Goal: Task Accomplishment & Management: Manage account settings

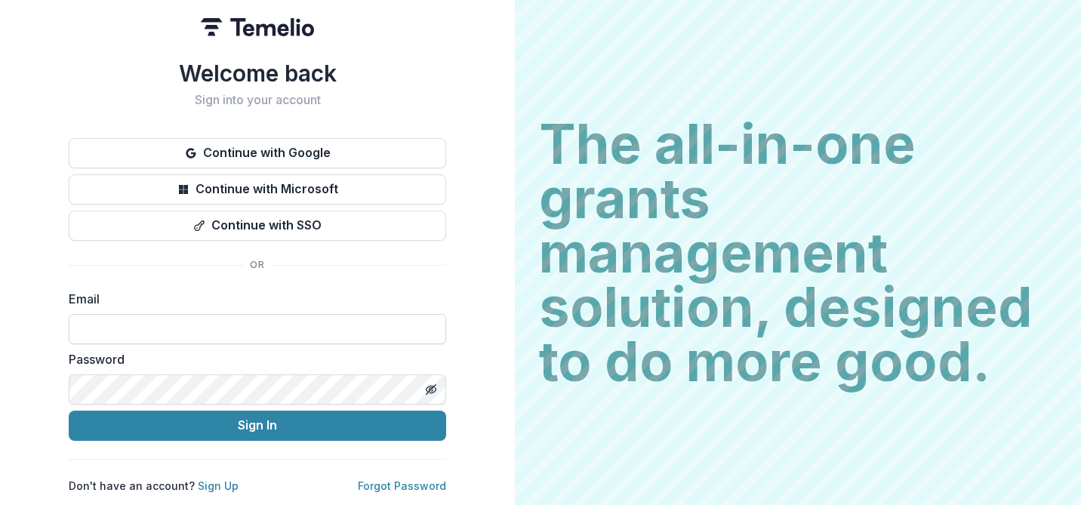
click at [177, 320] on input at bounding box center [258, 329] width 378 height 30
type input "**********"
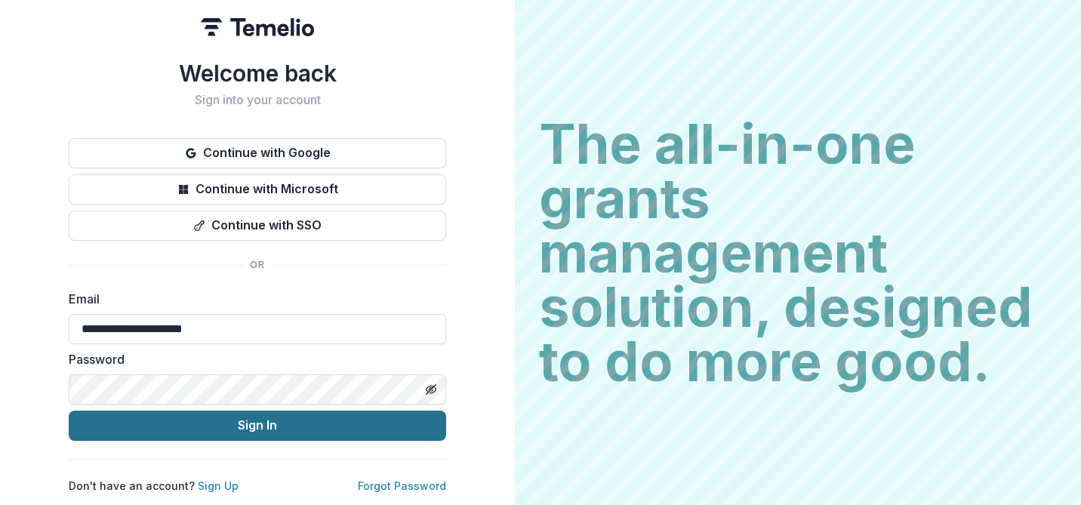
click at [325, 411] on button "Sign In" at bounding box center [258, 426] width 378 height 30
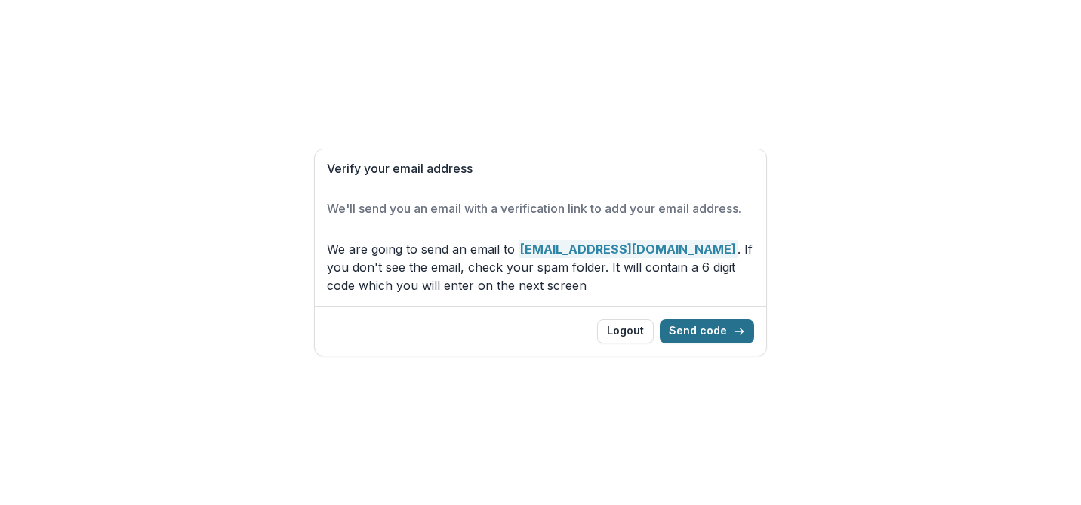
click at [704, 332] on button "Send code" at bounding box center [707, 331] width 94 height 24
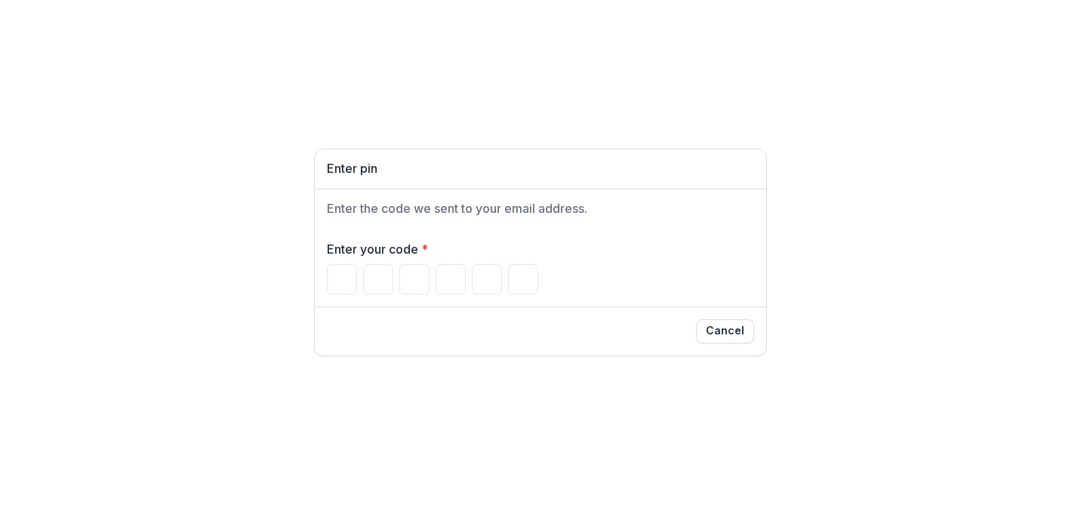
click at [938, 112] on div "Enter pin Enter the code we sent to your email address. Enter your code * Cancel" at bounding box center [540, 252] width 1081 height 505
click at [338, 276] on input "Please enter your pin code" at bounding box center [342, 279] width 30 height 30
type input "*"
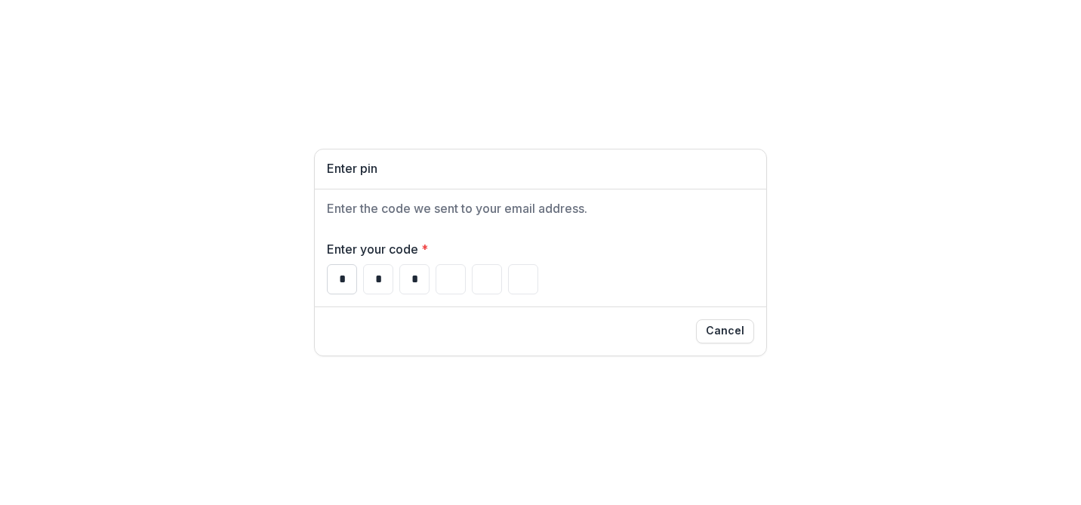
type input "*"
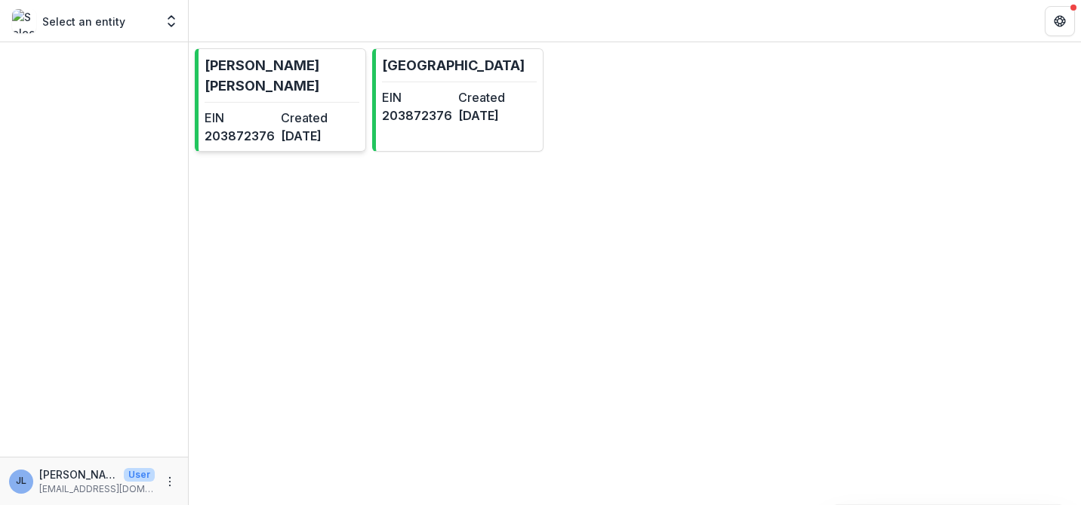
click at [233, 85] on p "[PERSON_NAME] [PERSON_NAME]" at bounding box center [282, 75] width 155 height 41
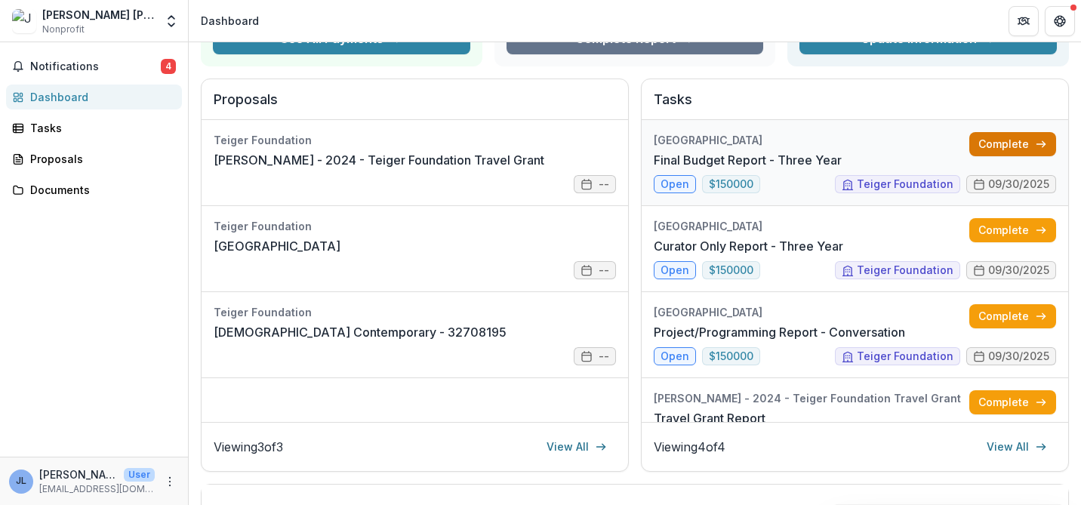
click at [994, 140] on link "Complete" at bounding box center [1012, 144] width 87 height 24
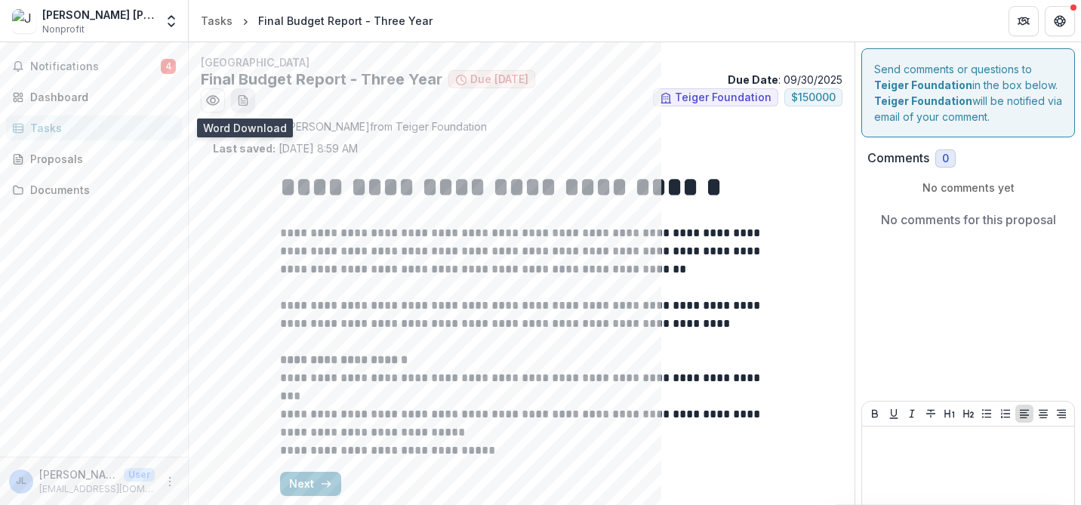
click at [242, 101] on icon "download-word-button" at bounding box center [243, 100] width 12 height 12
click at [213, 101] on icon "Preview a2479d15-1f90-4a2d-b73a-7b55f77f043d.pdf" at bounding box center [212, 100] width 15 height 15
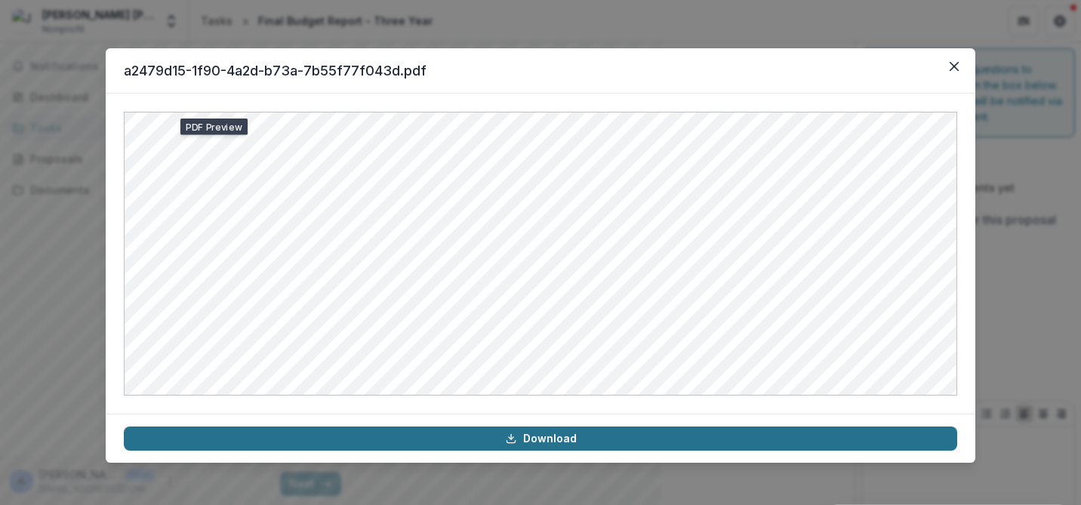
click at [553, 439] on link "Download" at bounding box center [541, 439] width 834 height 24
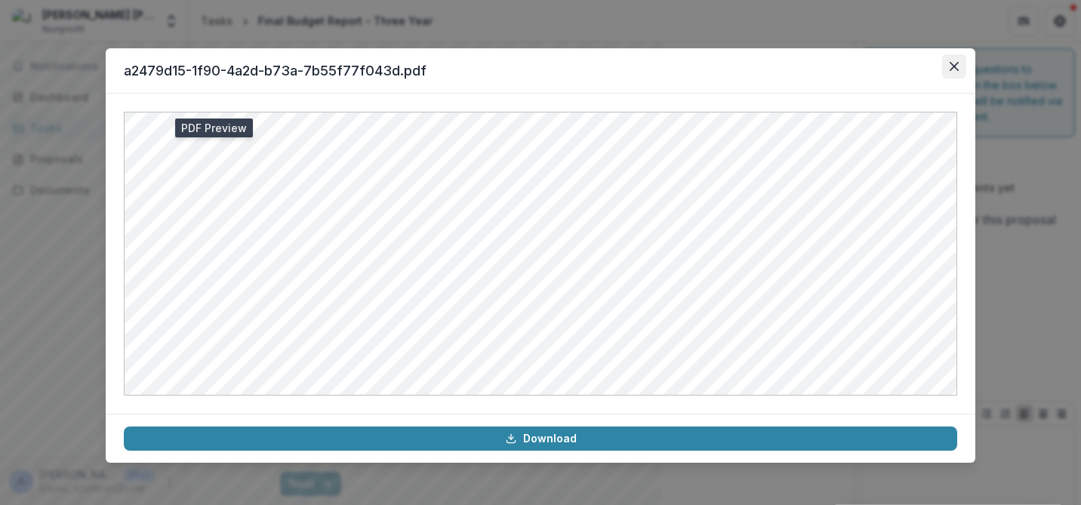
click at [954, 64] on icon "Close" at bounding box center [954, 66] width 9 height 9
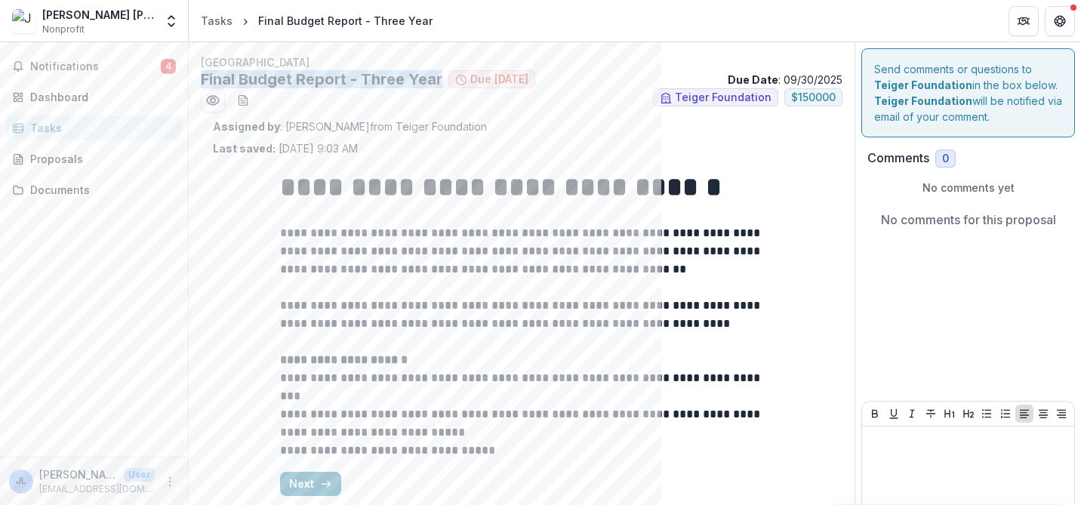
drag, startPoint x: 200, startPoint y: 76, endPoint x: 437, endPoint y: 72, distance: 237.1
click at [437, 72] on h2 "Final Budget Report - Three Year" at bounding box center [322, 79] width 242 height 18
copy h2 "Final Budget Report - Three Year"
click at [94, 60] on span "Notifications" at bounding box center [95, 66] width 131 height 13
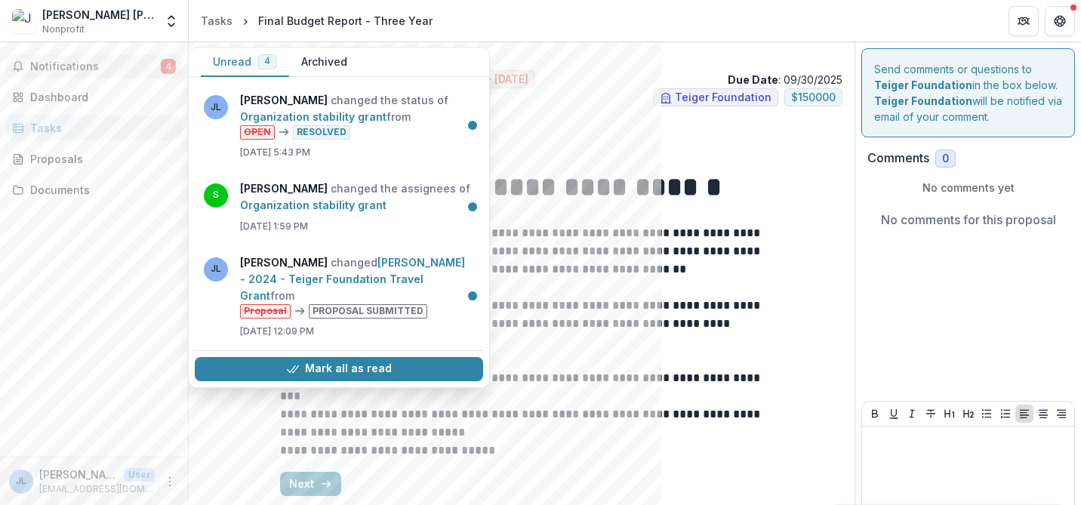
click at [128, 60] on span "Notifications" at bounding box center [95, 66] width 131 height 13
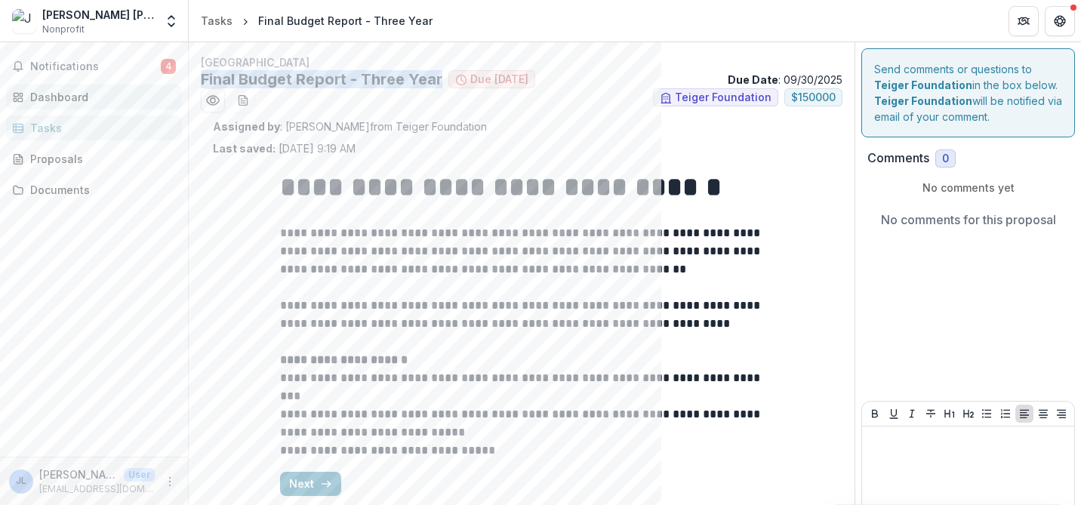
click at [112, 95] on div "Dashboard" at bounding box center [100, 97] width 140 height 16
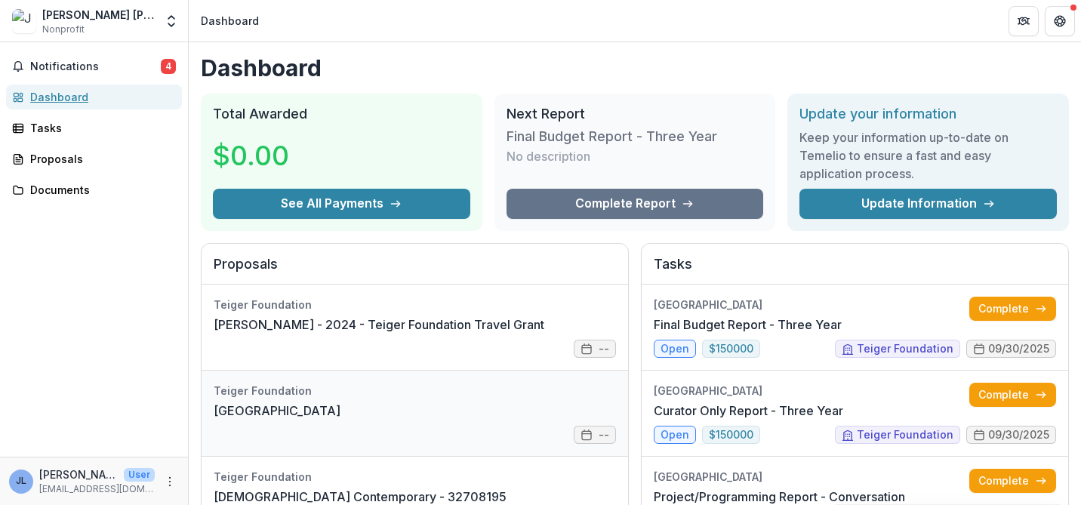
scroll to position [3, 0]
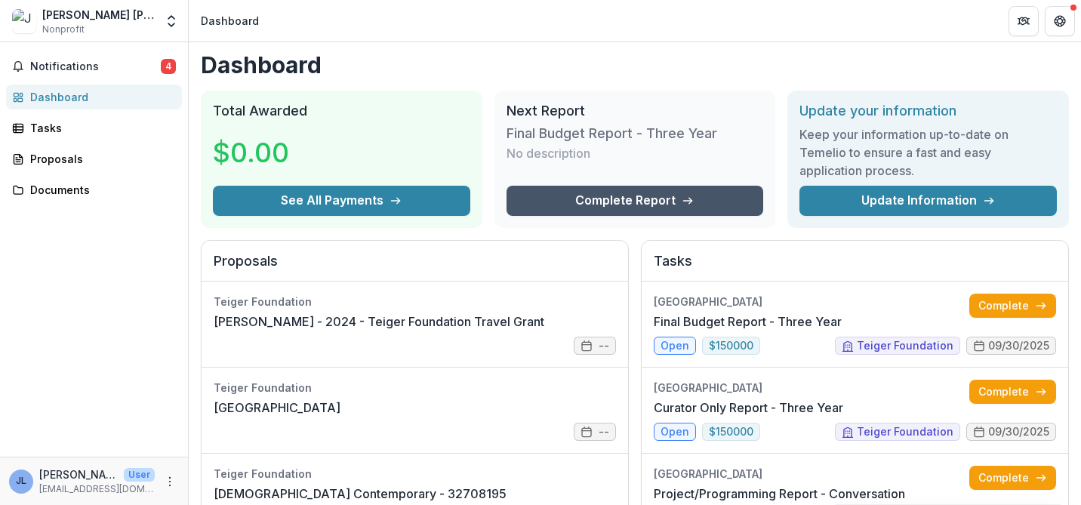
click at [673, 203] on link "Complete Report" at bounding box center [635, 201] width 257 height 30
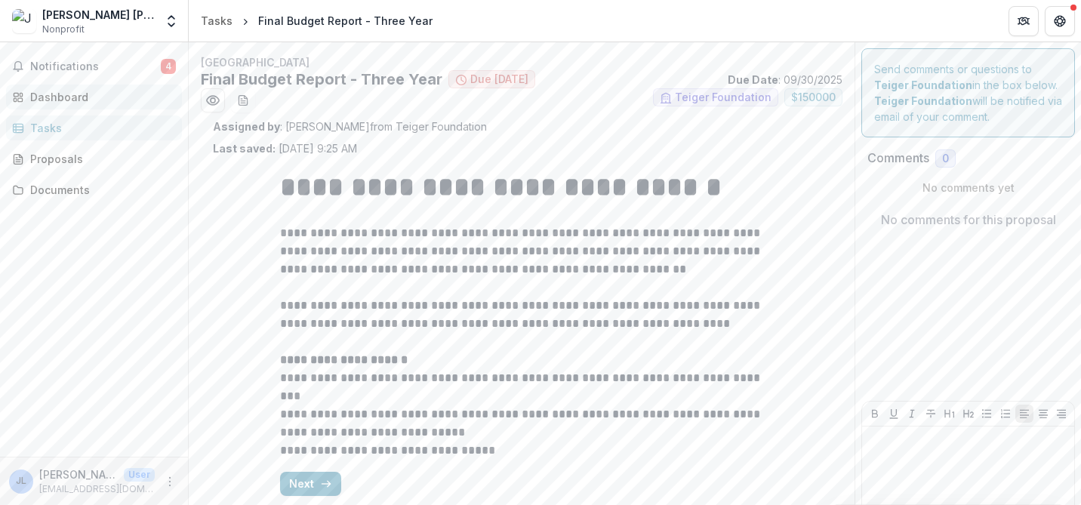
click at [66, 94] on div "Dashboard" at bounding box center [100, 97] width 140 height 16
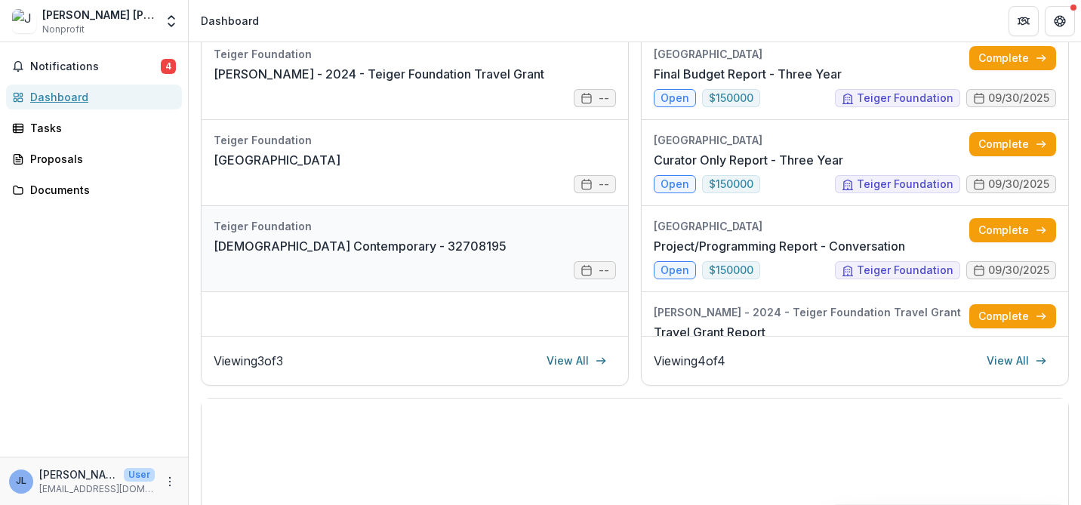
scroll to position [140, 0]
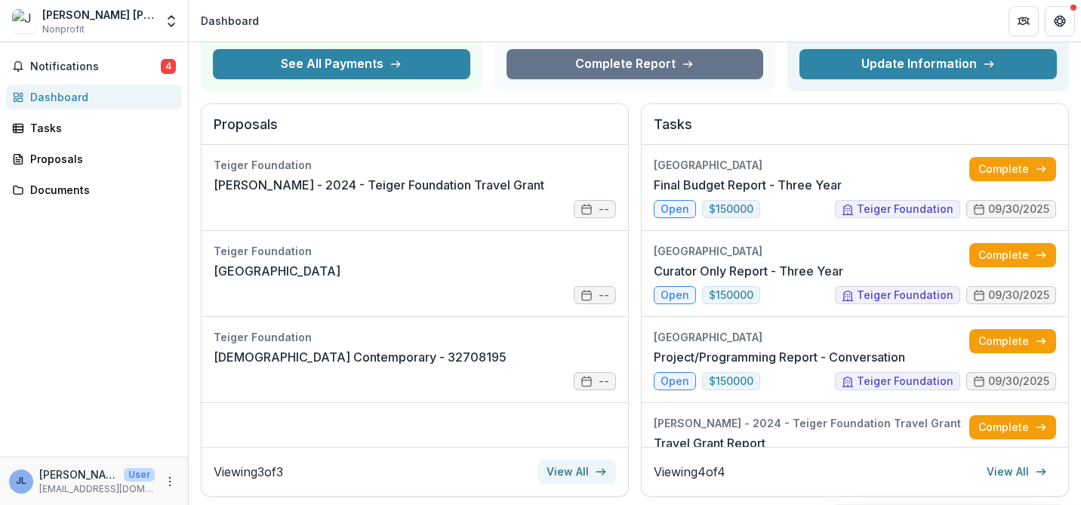
click at [573, 468] on link "View All" at bounding box center [577, 472] width 79 height 24
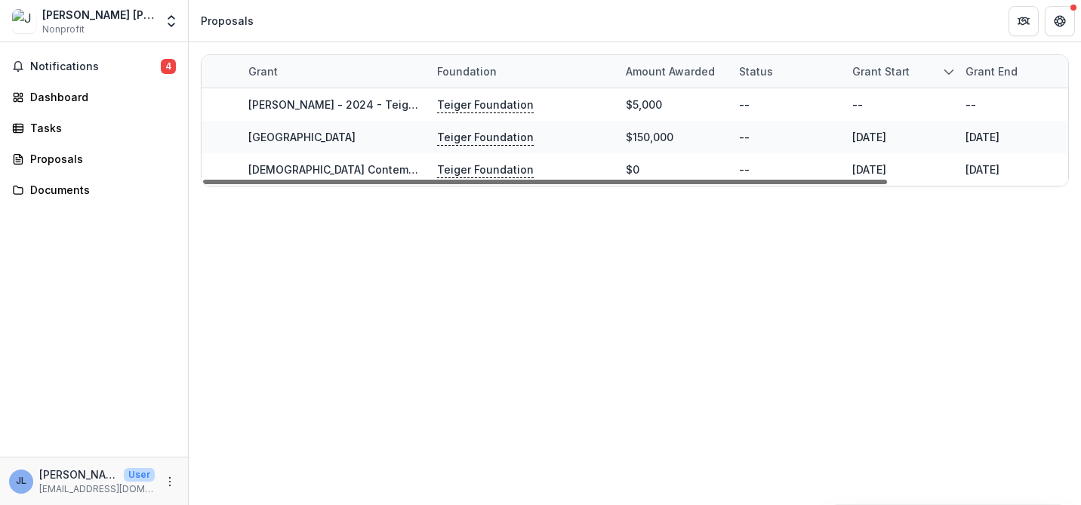
drag, startPoint x: 276, startPoint y: 183, endPoint x: 193, endPoint y: 146, distance: 90.9
click at [203, 180] on div at bounding box center [545, 182] width 684 height 5
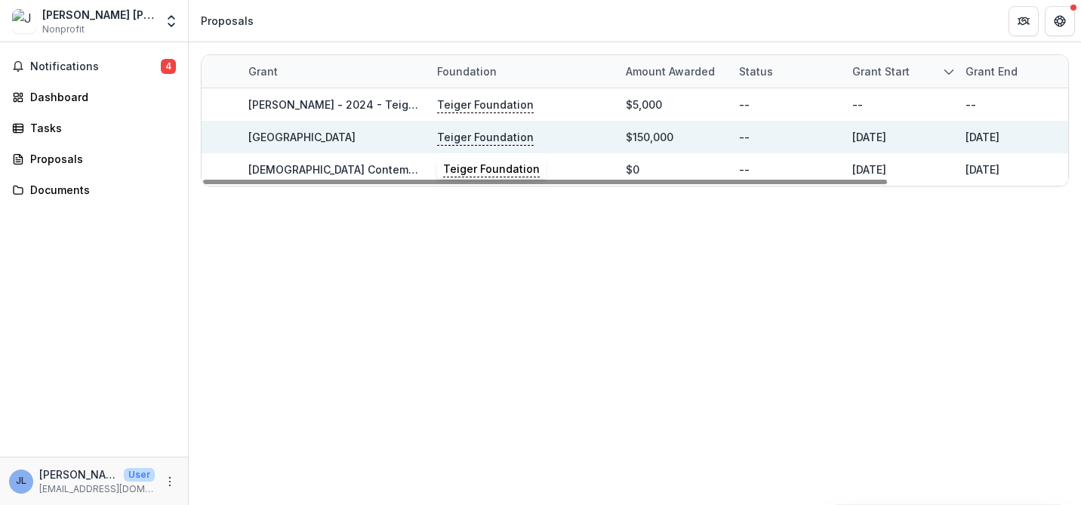
click at [480, 139] on p "Teiger Foundation" at bounding box center [485, 137] width 97 height 17
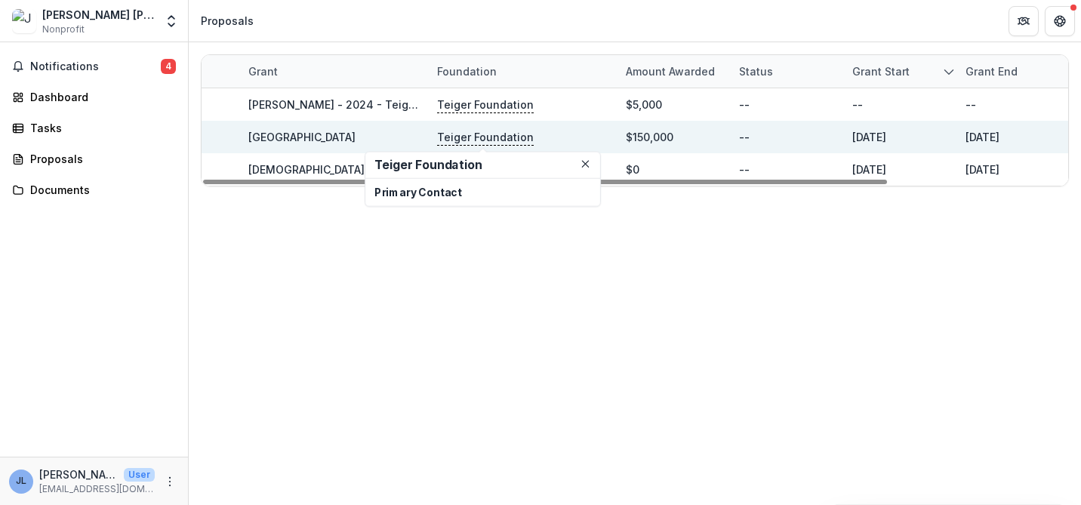
click at [356, 134] on link "[GEOGRAPHIC_DATA]" at bounding box center [301, 137] width 107 height 13
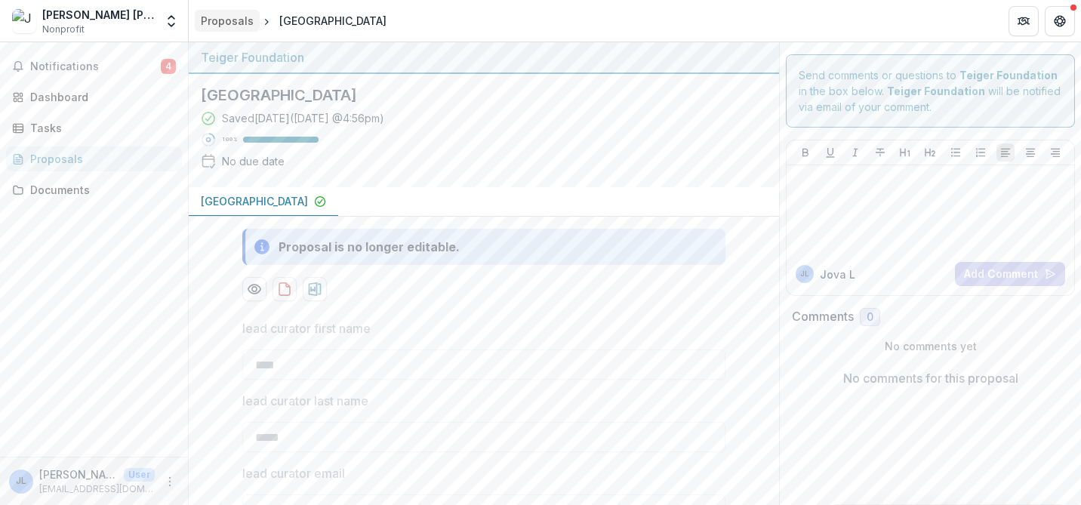
click at [227, 20] on div "Proposals" at bounding box center [227, 21] width 53 height 16
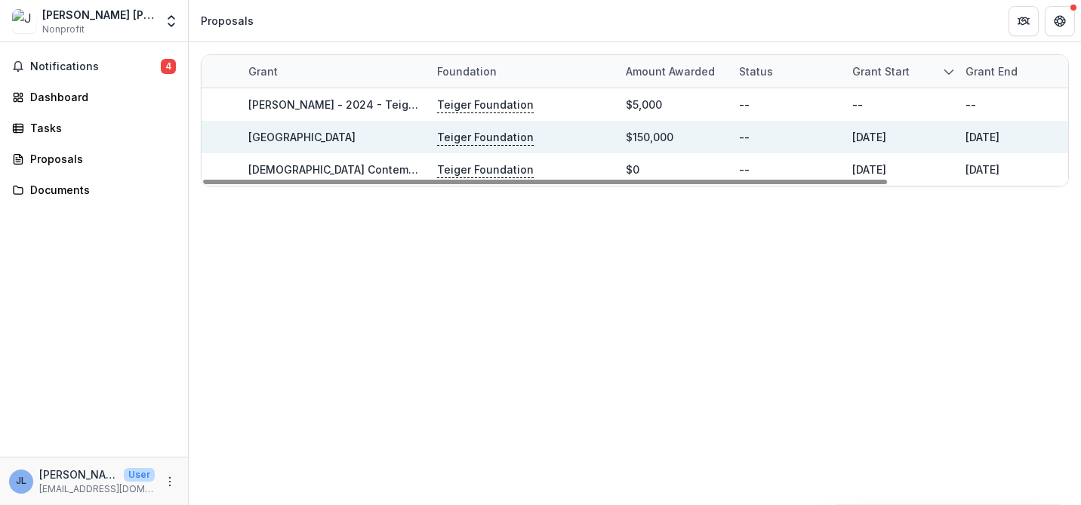
drag, startPoint x: 712, startPoint y: 181, endPoint x: 387, endPoint y: 125, distance: 330.3
click at [550, 180] on div at bounding box center [545, 182] width 684 height 5
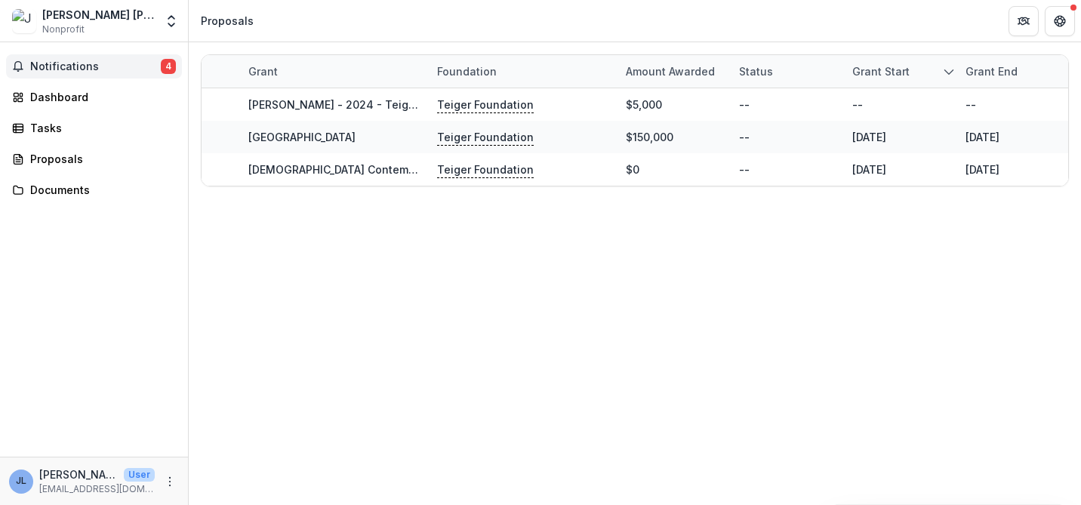
click at [78, 63] on span "Notifications" at bounding box center [95, 66] width 131 height 13
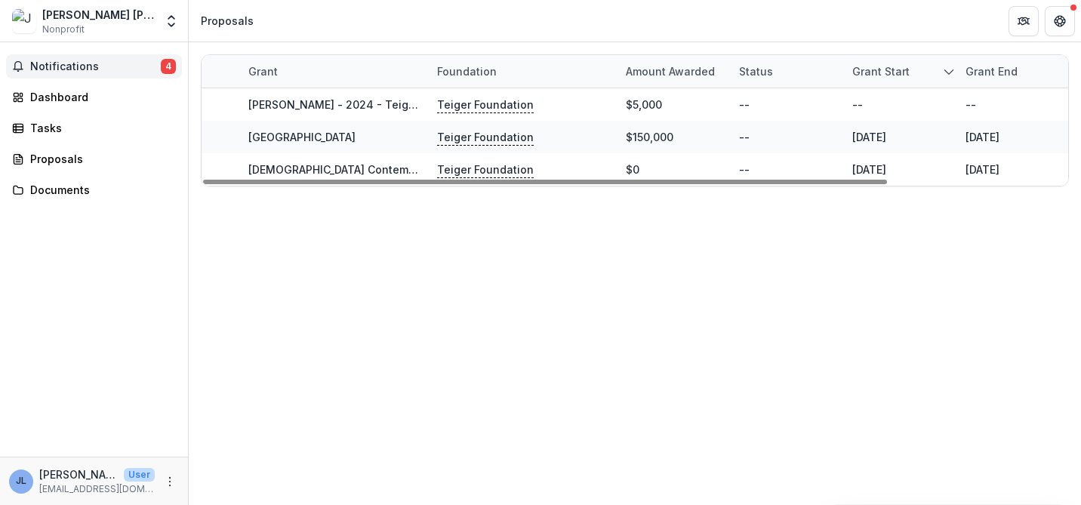
click at [633, 336] on div "Grant Foundation Amount awarded Status Grant start Grant end Due Date Report Du…" at bounding box center [635, 273] width 892 height 463
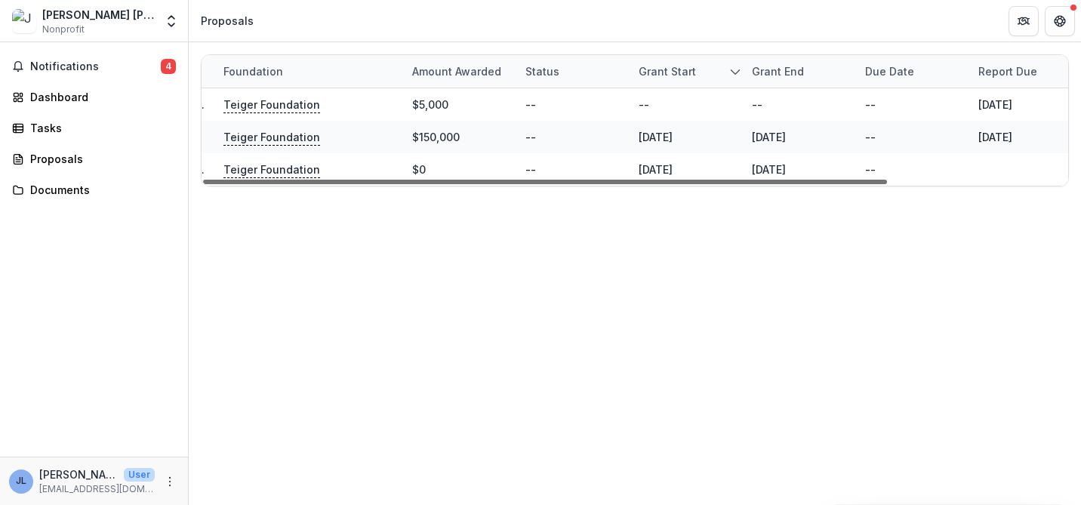
scroll to position [0, 228]
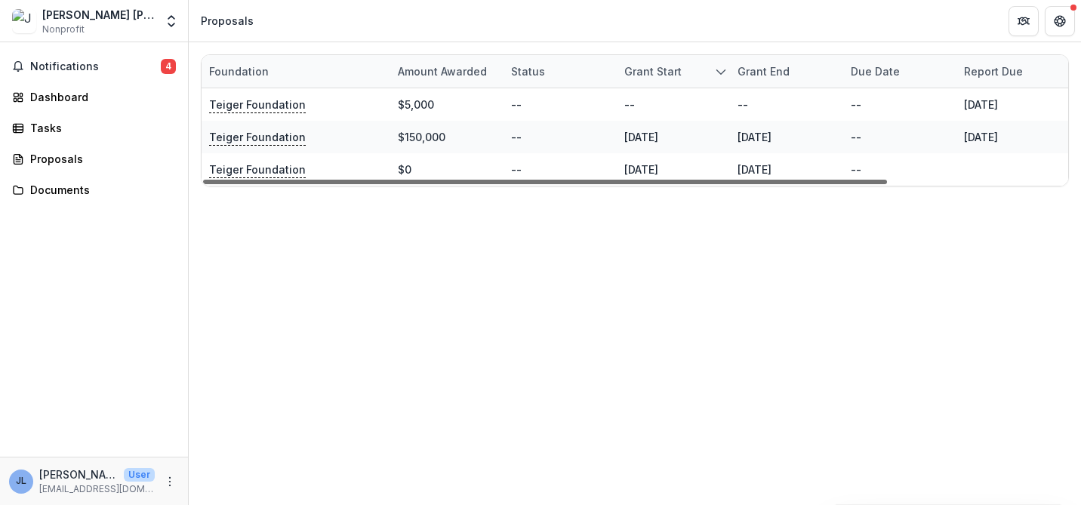
drag, startPoint x: 566, startPoint y: 180, endPoint x: 795, endPoint y: 185, distance: 228.8
click at [794, 184] on div at bounding box center [545, 182] width 684 height 5
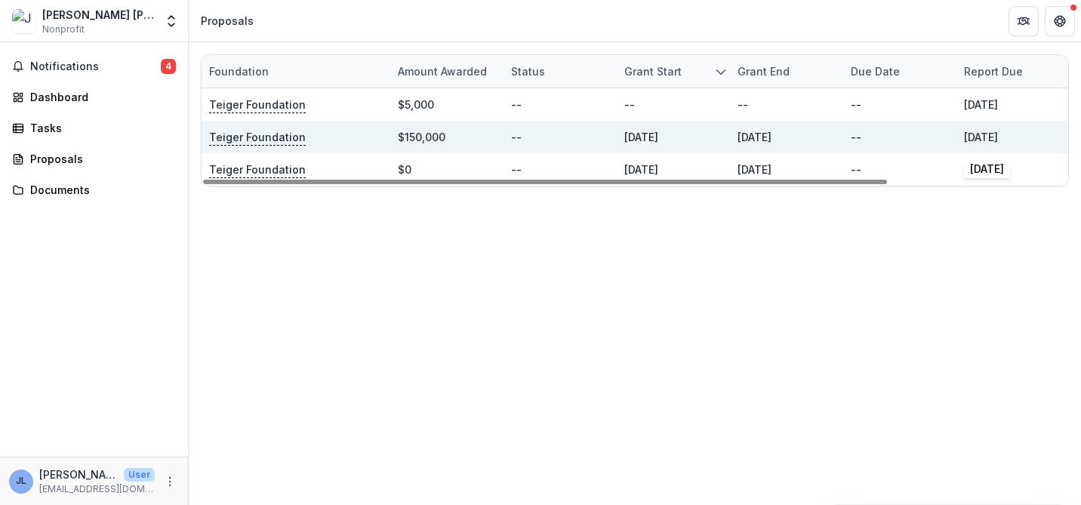
click at [987, 137] on link "07/31/2025" at bounding box center [981, 137] width 34 height 13
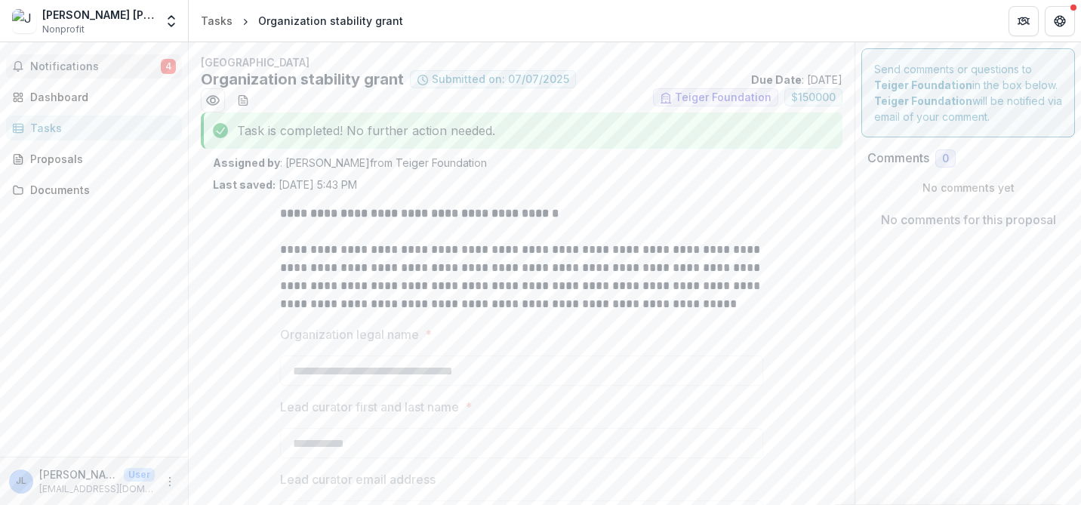
click at [66, 61] on span "Notifications" at bounding box center [95, 66] width 131 height 13
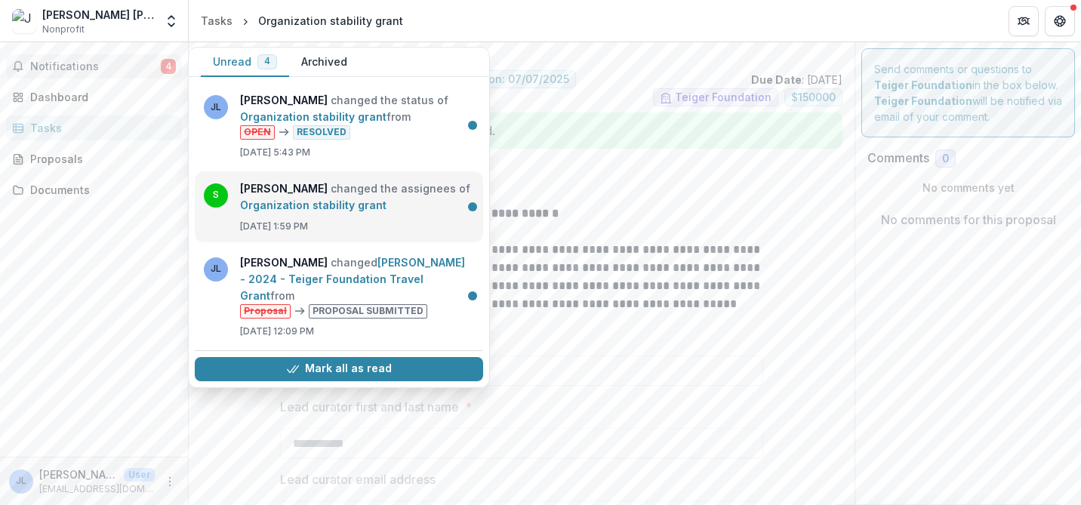
click at [387, 202] on link "Organization stability grant" at bounding box center [313, 205] width 146 height 13
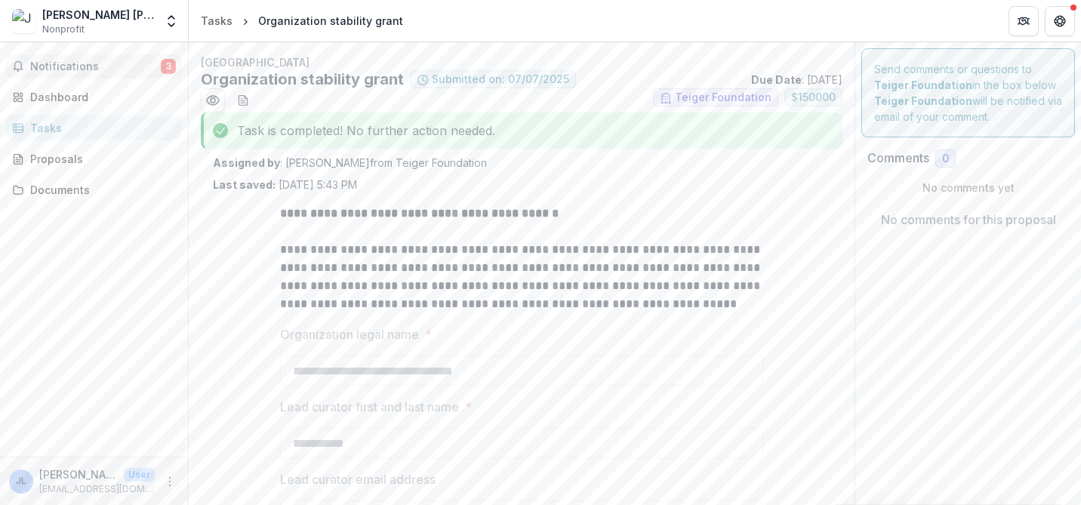
click at [63, 60] on span "Notifications" at bounding box center [95, 66] width 131 height 13
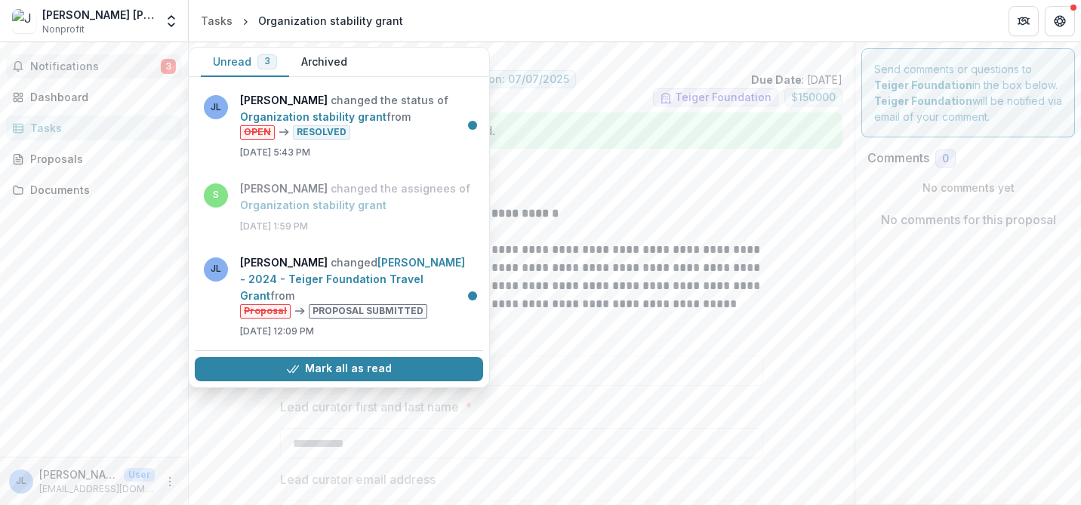
click at [98, 57] on button "Notifications 3" at bounding box center [94, 66] width 176 height 24
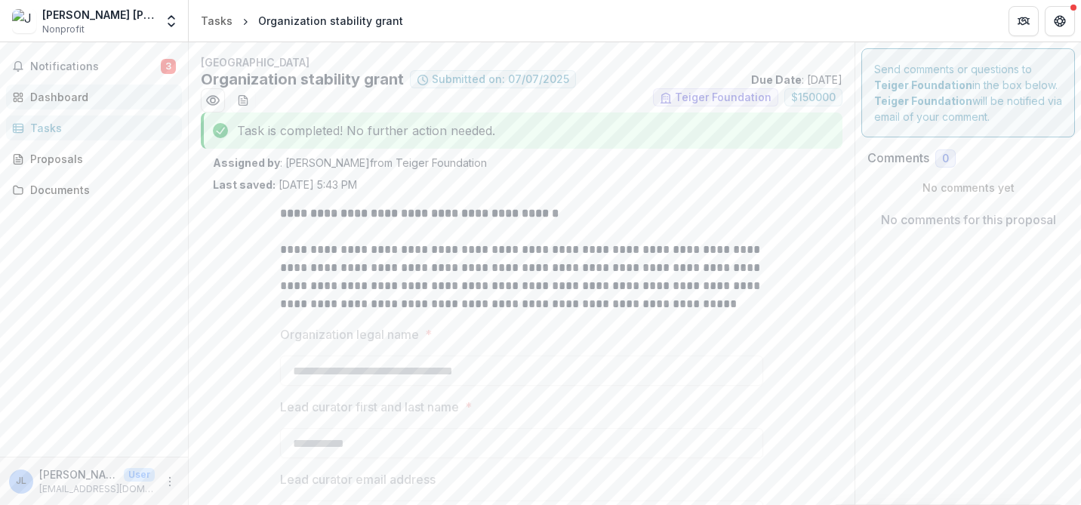
click at [135, 98] on div "Dashboard" at bounding box center [100, 97] width 140 height 16
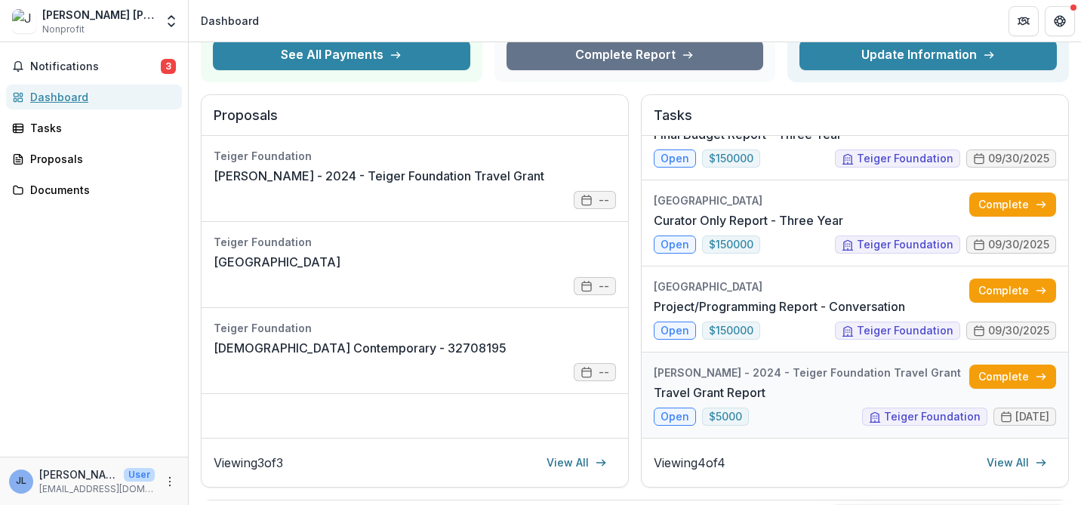
scroll to position [42, 0]
click at [998, 464] on link "View All" at bounding box center [1017, 463] width 79 height 24
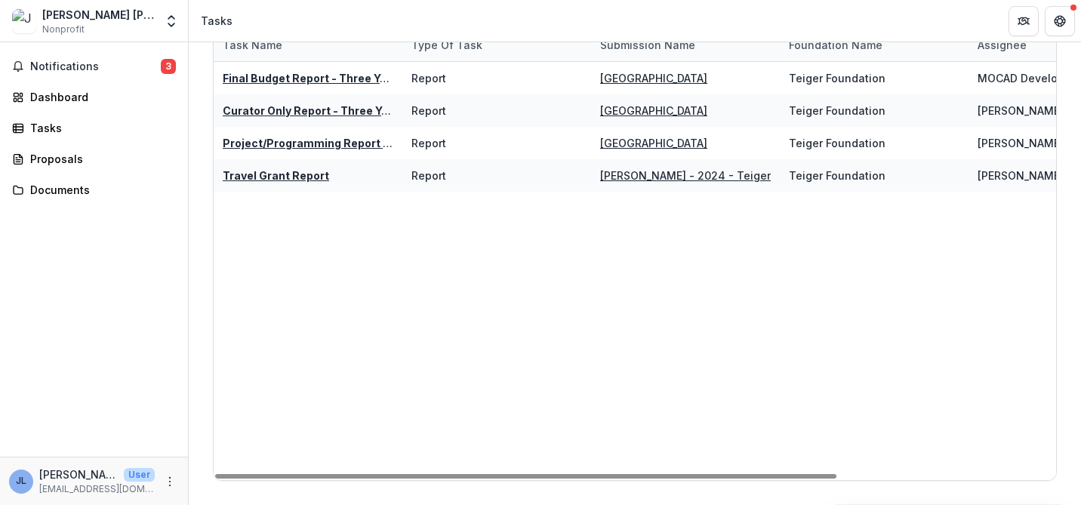
drag, startPoint x: 476, startPoint y: 476, endPoint x: 320, endPoint y: 335, distance: 210.1
click at [323, 474] on div at bounding box center [525, 476] width 621 height 5
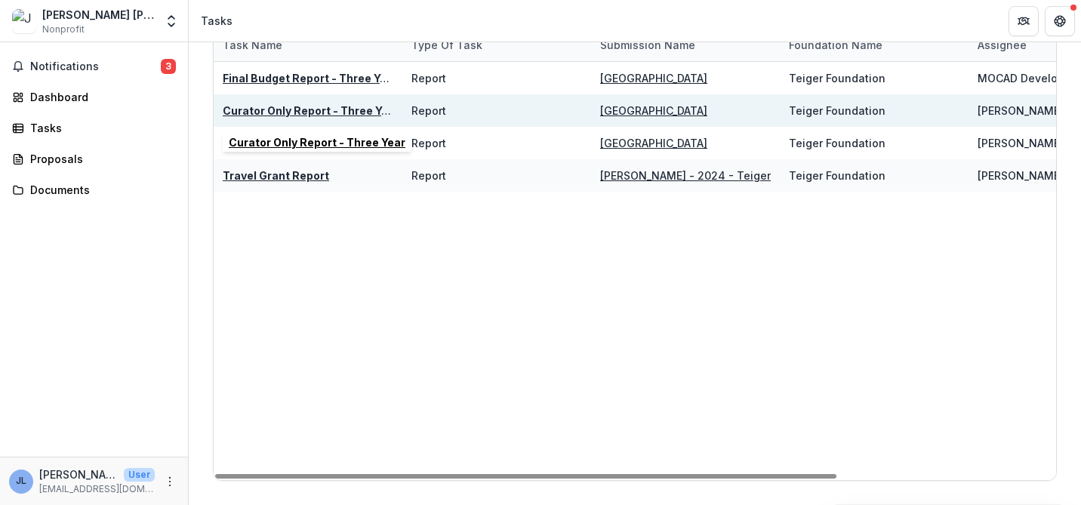
click at [307, 111] on u "Curator Only Report - Three Year" at bounding box center [311, 110] width 177 height 13
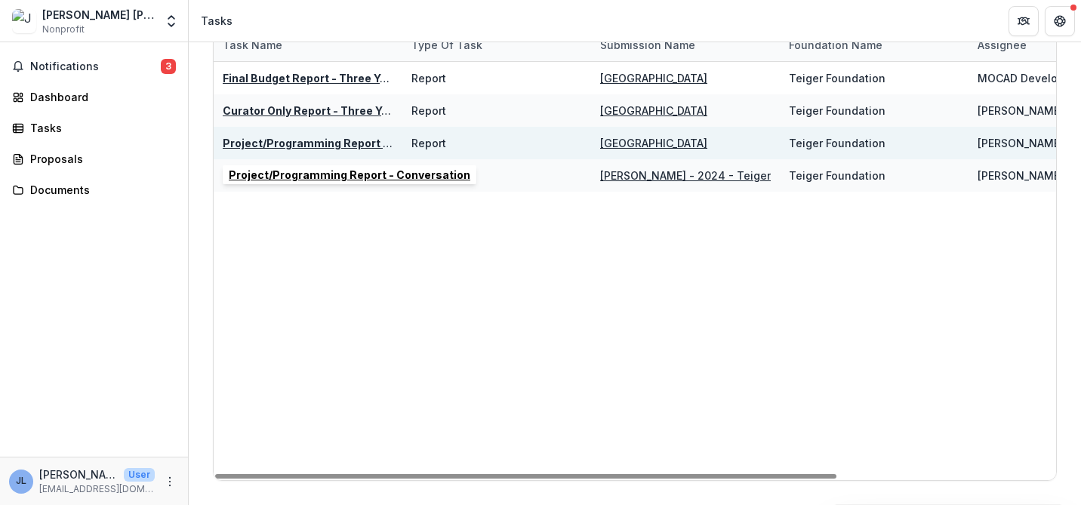
click at [304, 143] on u "Project/Programming Report - Conversation" at bounding box center [344, 143] width 242 height 13
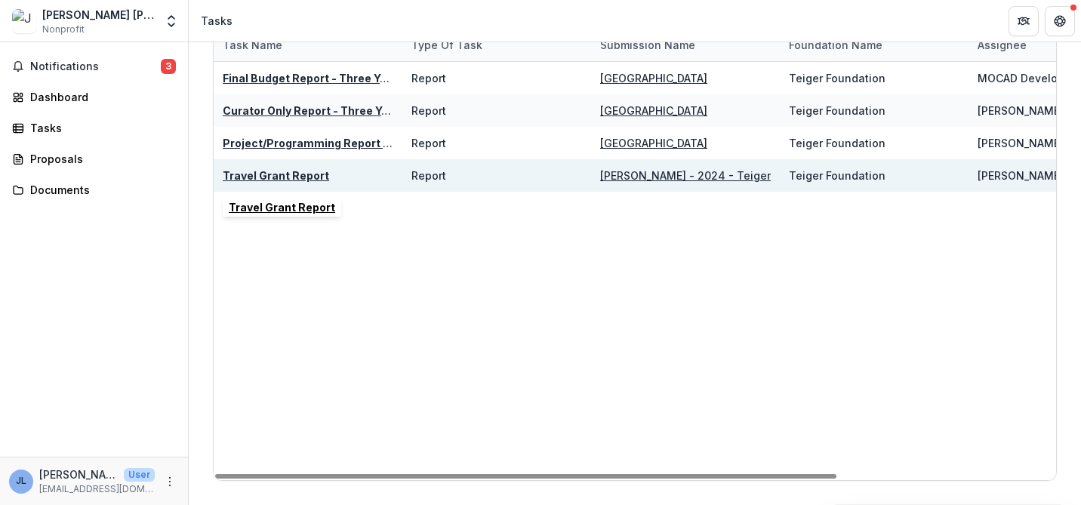
click at [260, 175] on u "Travel Grant Report" at bounding box center [276, 175] width 106 height 13
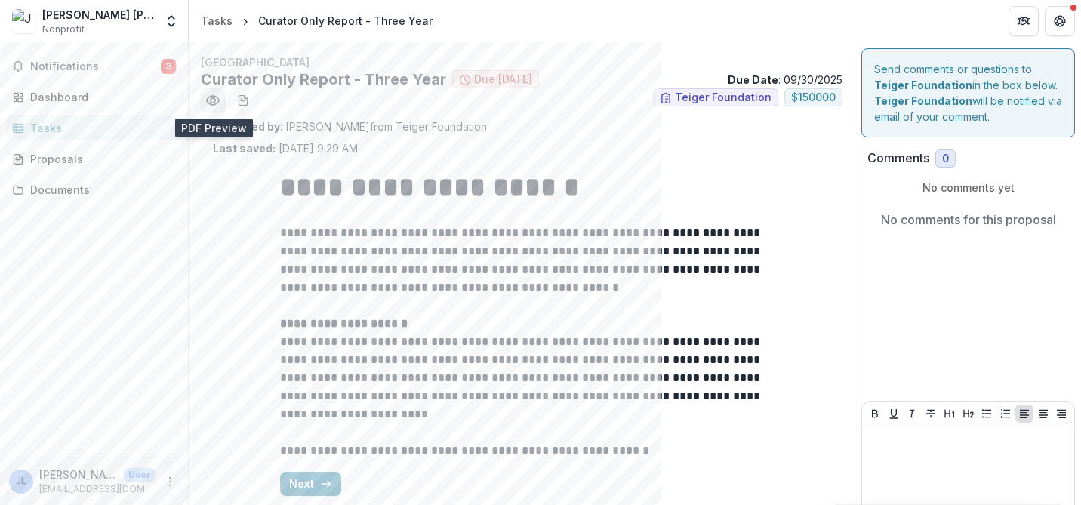
click at [210, 97] on icon "Preview 04cc1f5e-d381-44cc-8394-8dd88f3984ad.pdf" at bounding box center [213, 100] width 12 height 9
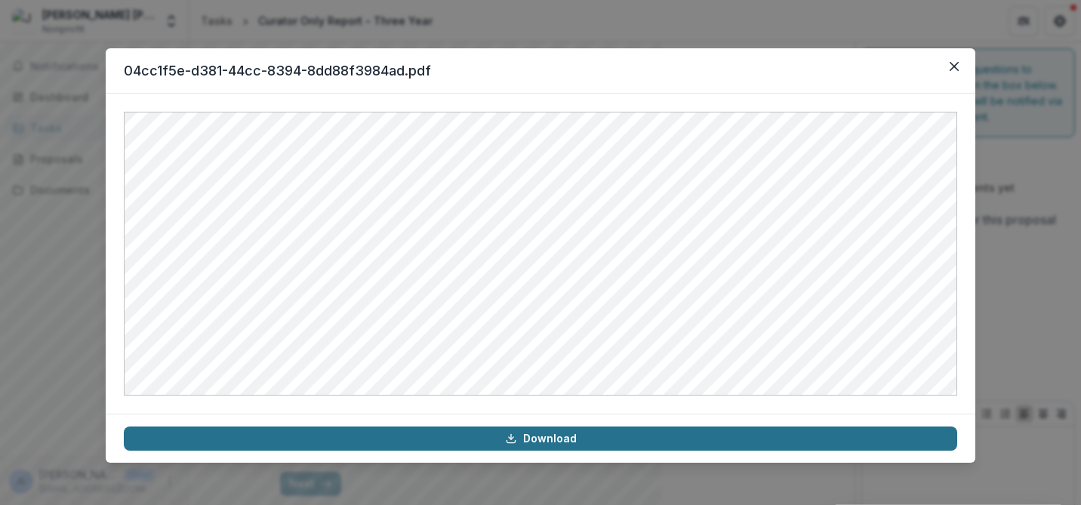
click at [548, 438] on link "Download" at bounding box center [541, 439] width 834 height 24
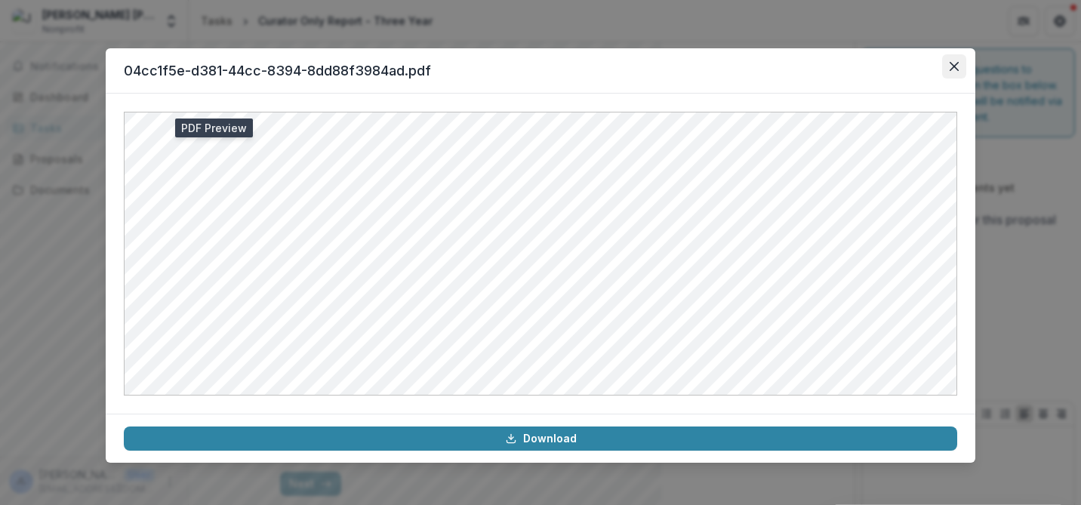
click at [951, 66] on icon "Close" at bounding box center [954, 66] width 9 height 9
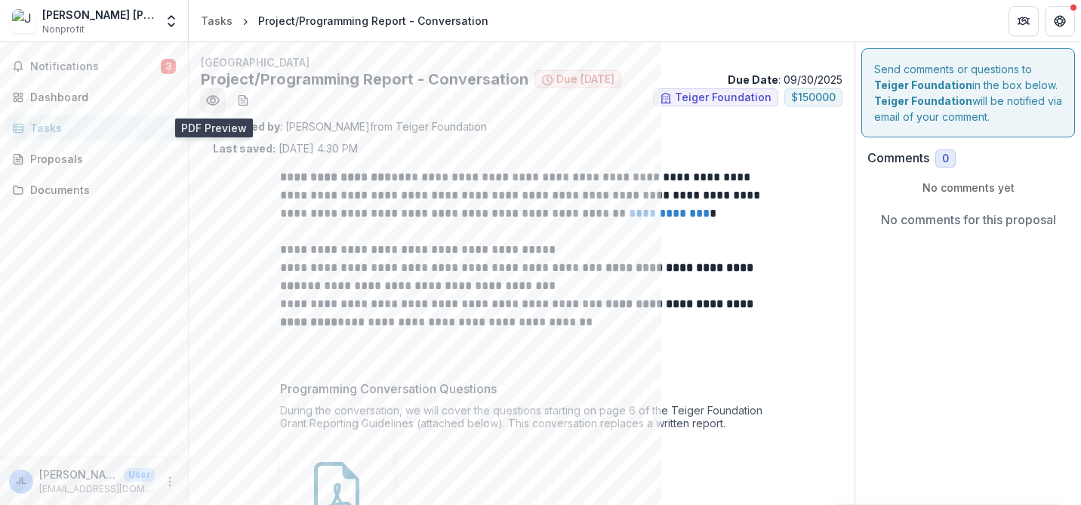
click at [213, 100] on icon "Preview 87ad396e-ac6f-4b3e-b1ab-3b1ca8a694e8.pdf" at bounding box center [212, 100] width 15 height 15
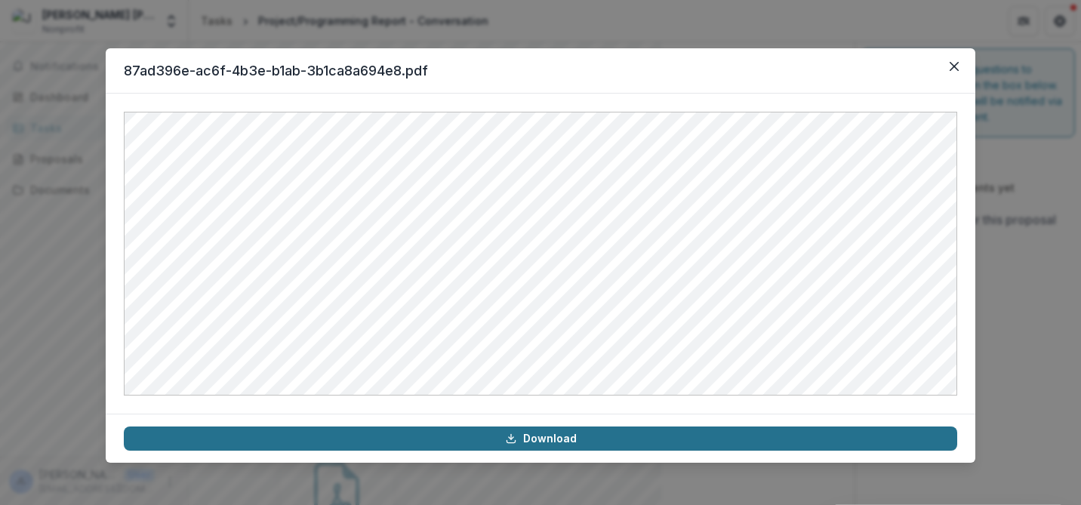
click at [540, 436] on link "Download" at bounding box center [541, 439] width 834 height 24
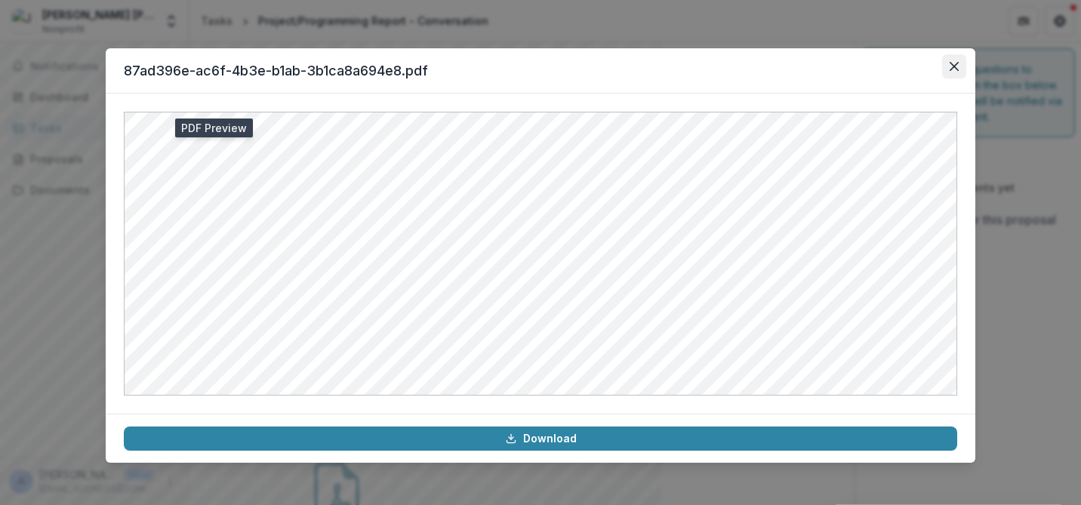
click at [951, 67] on icon "Close" at bounding box center [954, 66] width 9 height 9
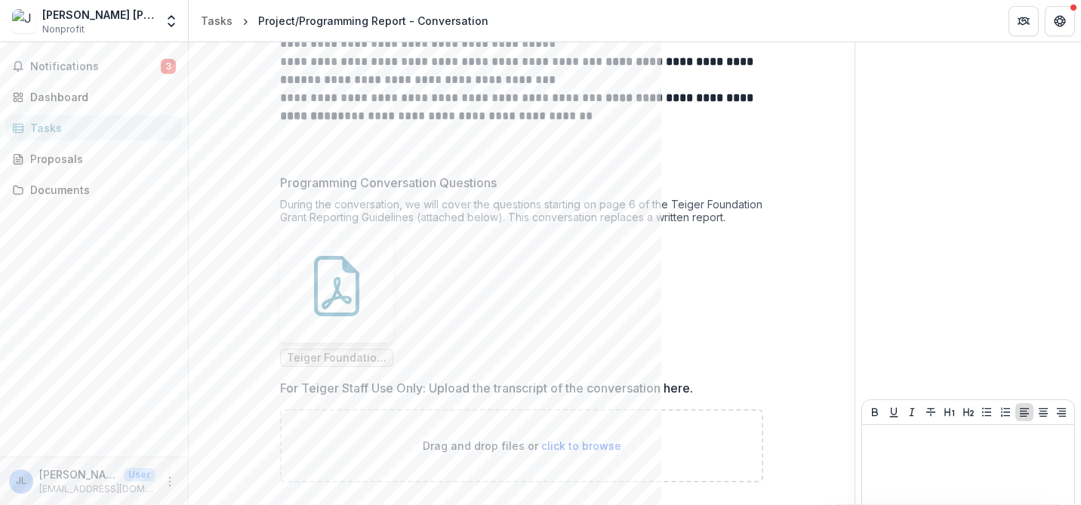
scroll to position [157, 0]
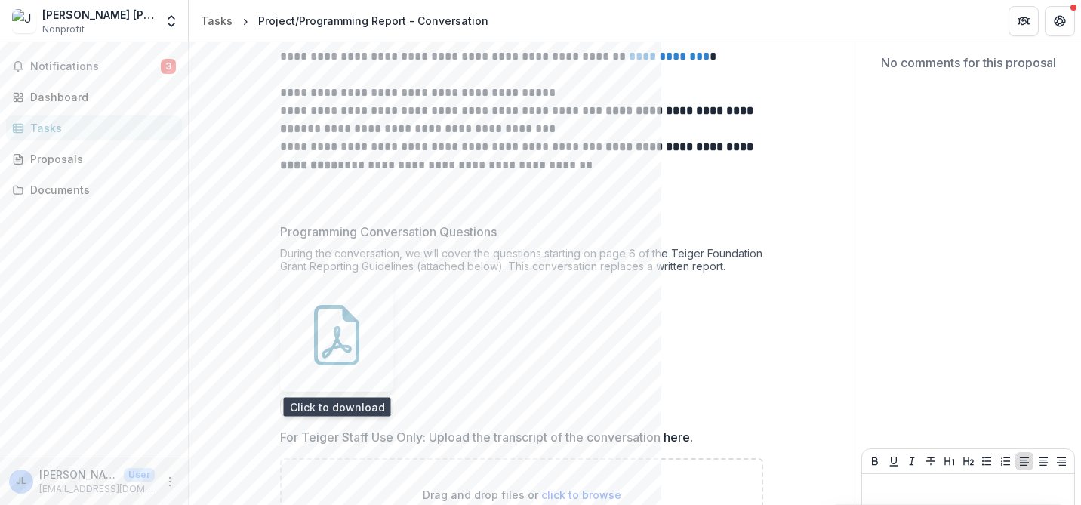
click at [354, 306] on icon at bounding box center [337, 335] width 60 height 60
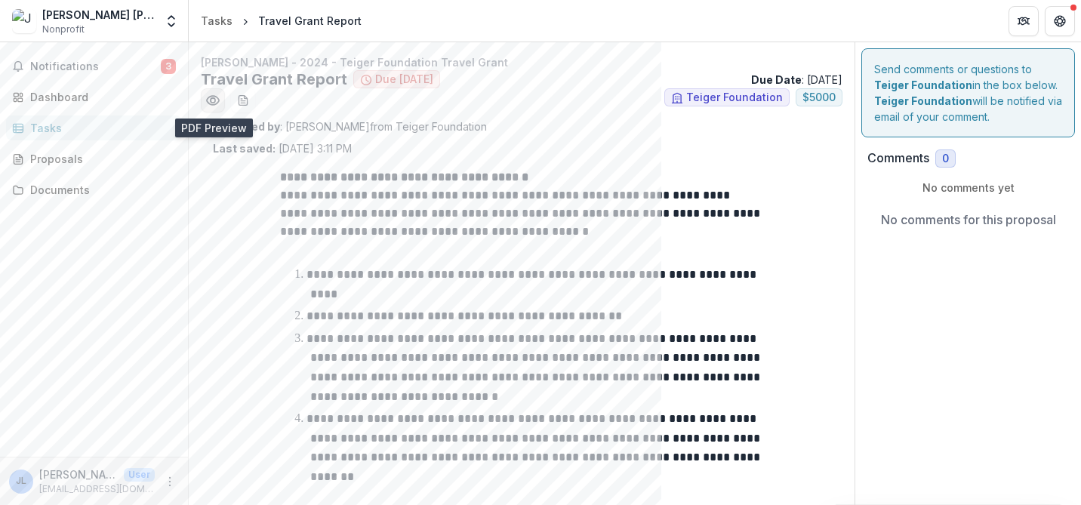
click at [212, 101] on icon "Preview e0c3fa71-32cf-479e-9e09-0678ce30849f.pdf" at bounding box center [212, 100] width 15 height 15
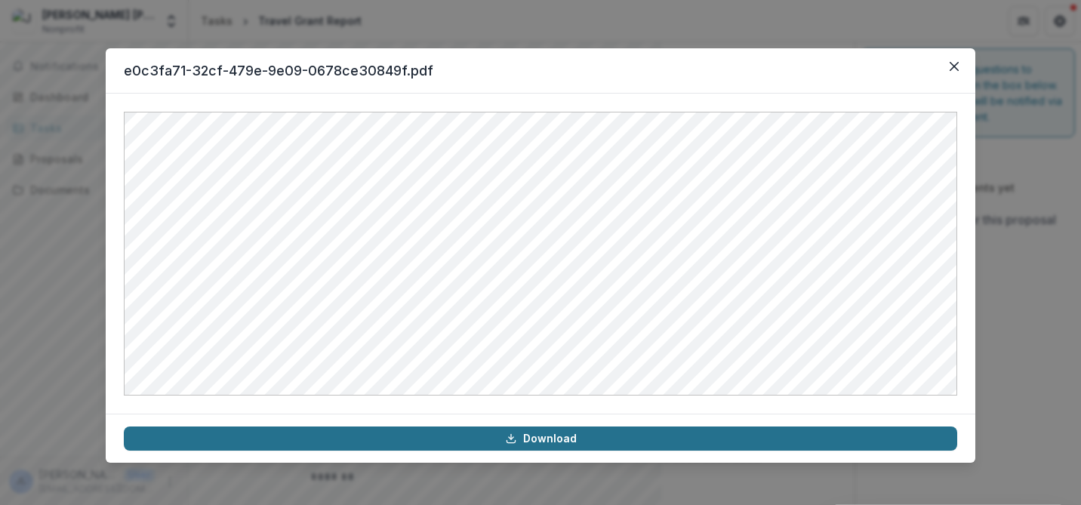
click at [540, 435] on link "Download" at bounding box center [541, 439] width 834 height 24
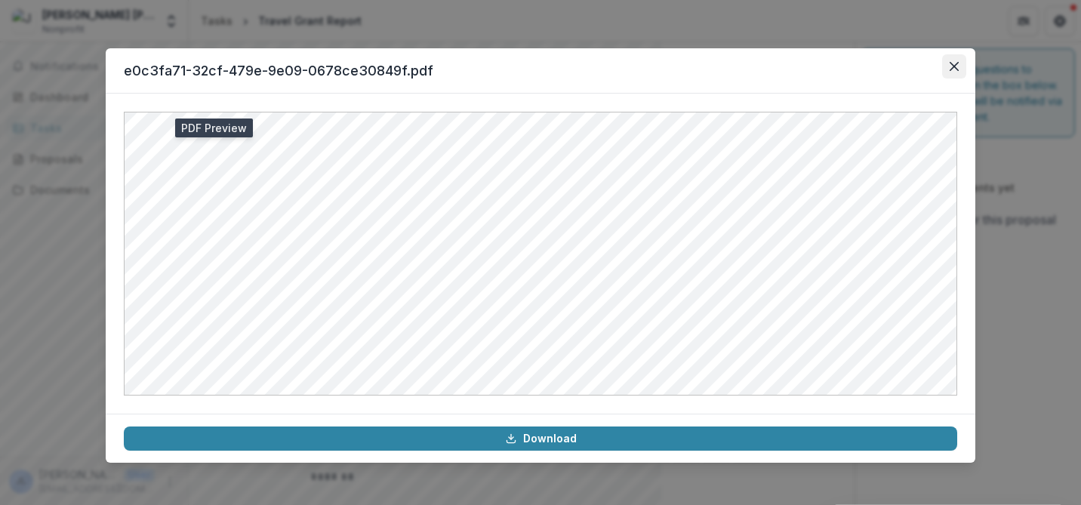
drag, startPoint x: 960, startPoint y: 63, endPoint x: 953, endPoint y: 66, distance: 8.1
click at [954, 66] on button "Close" at bounding box center [954, 66] width 24 height 24
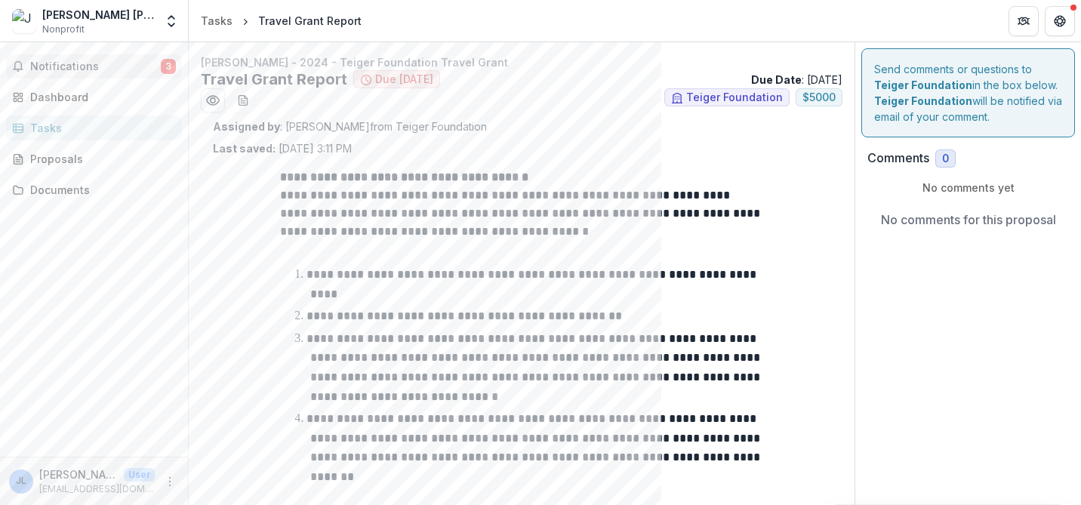
click at [76, 62] on span "Notifications" at bounding box center [95, 66] width 131 height 13
click at [56, 91] on div "Dashboard" at bounding box center [100, 97] width 140 height 16
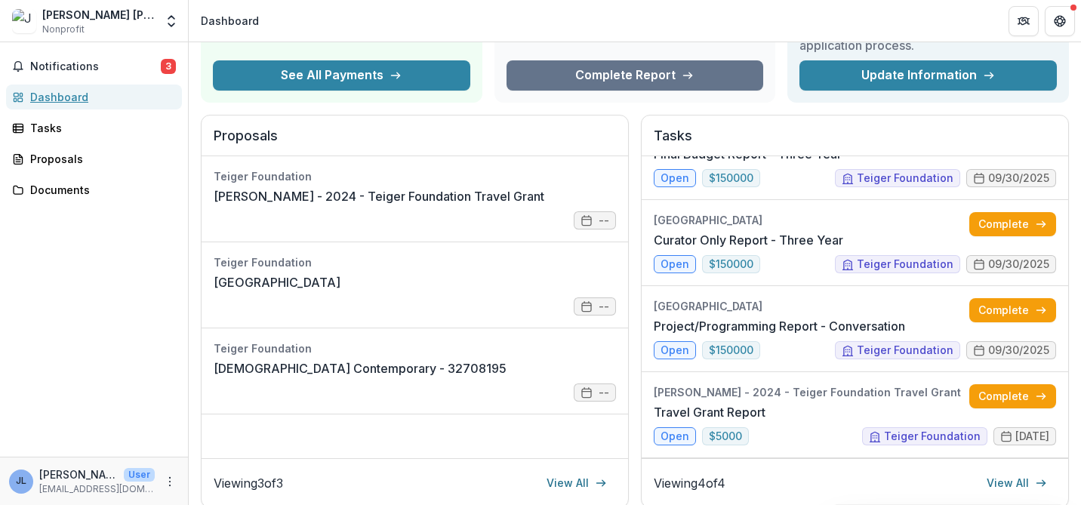
scroll to position [144, 0]
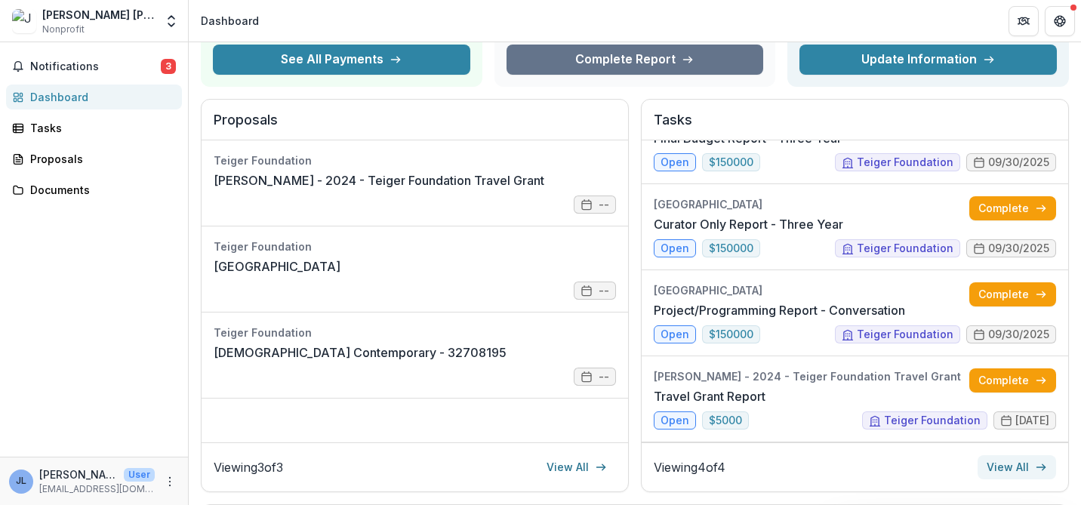
click at [1013, 465] on link "View All" at bounding box center [1017, 467] width 79 height 24
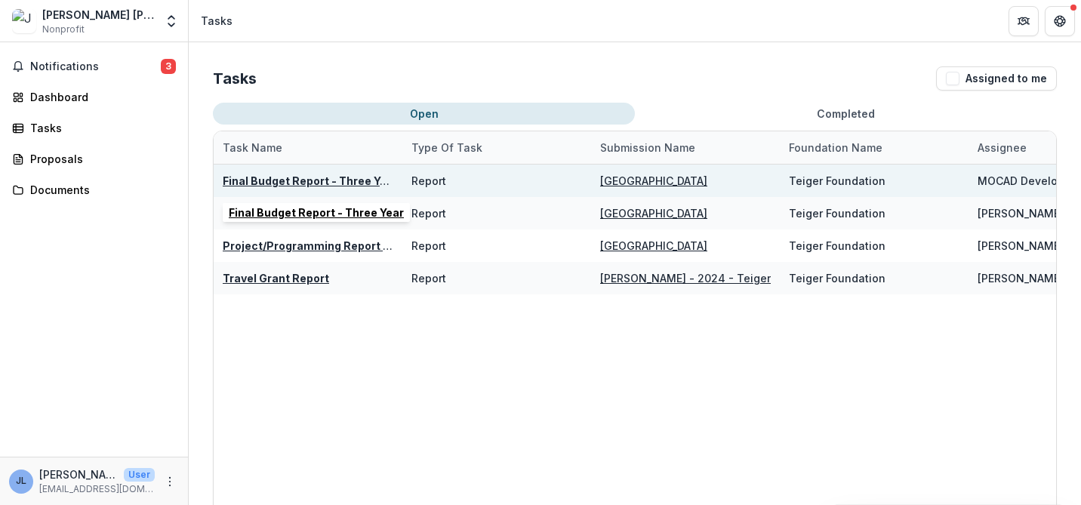
click at [344, 182] on u "Final Budget Report - Three Year" at bounding box center [310, 180] width 175 height 13
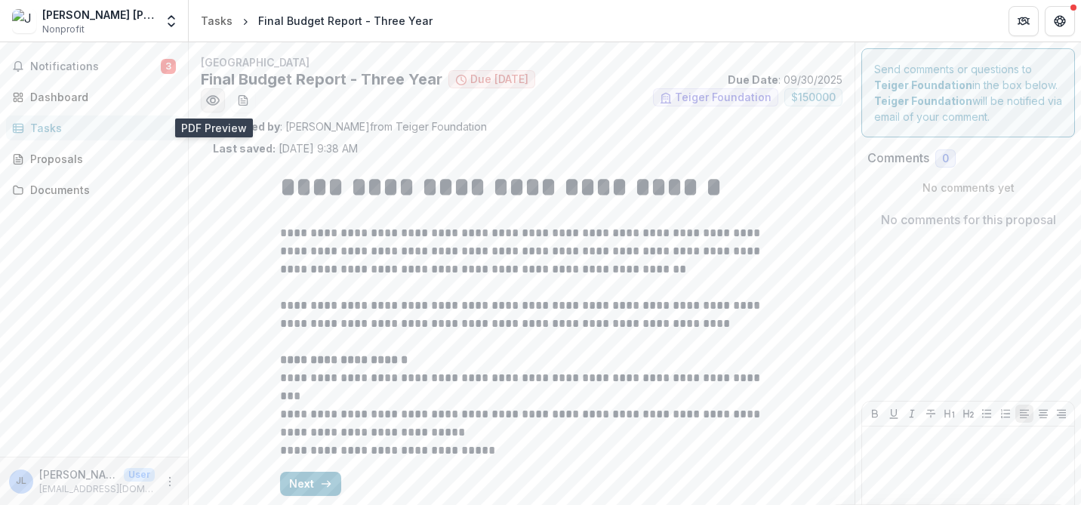
click at [215, 99] on icon "Preview a2479d15-1f90-4a2d-b73a-7b55f77f043d.pdf" at bounding box center [212, 100] width 15 height 15
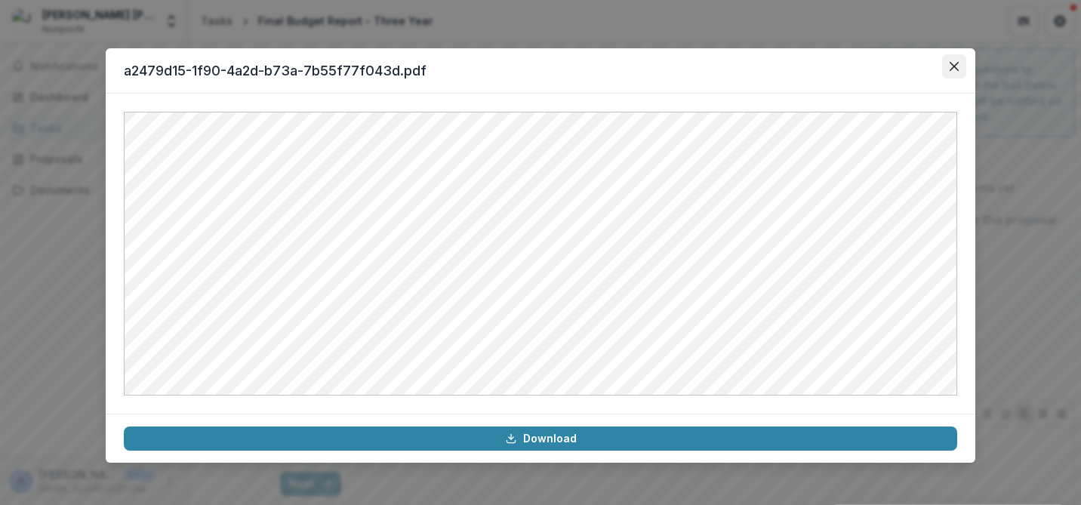
click at [952, 63] on icon "Close" at bounding box center [954, 66] width 9 height 9
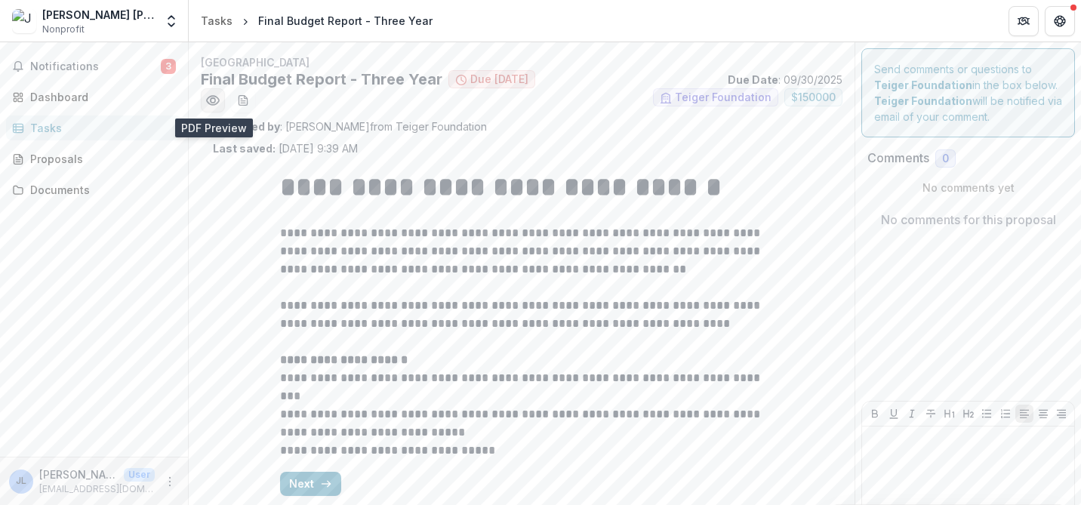
click at [212, 99] on icon "Preview a2479d15-1f90-4a2d-b73a-7b55f77f043d.pdf" at bounding box center [212, 100] width 15 height 15
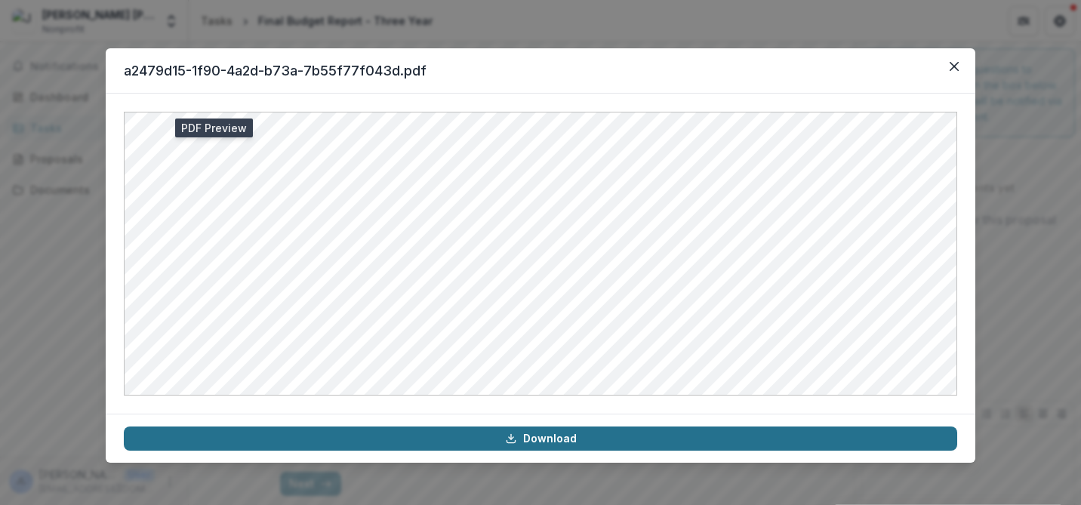
click at [544, 439] on link "Download" at bounding box center [541, 439] width 834 height 24
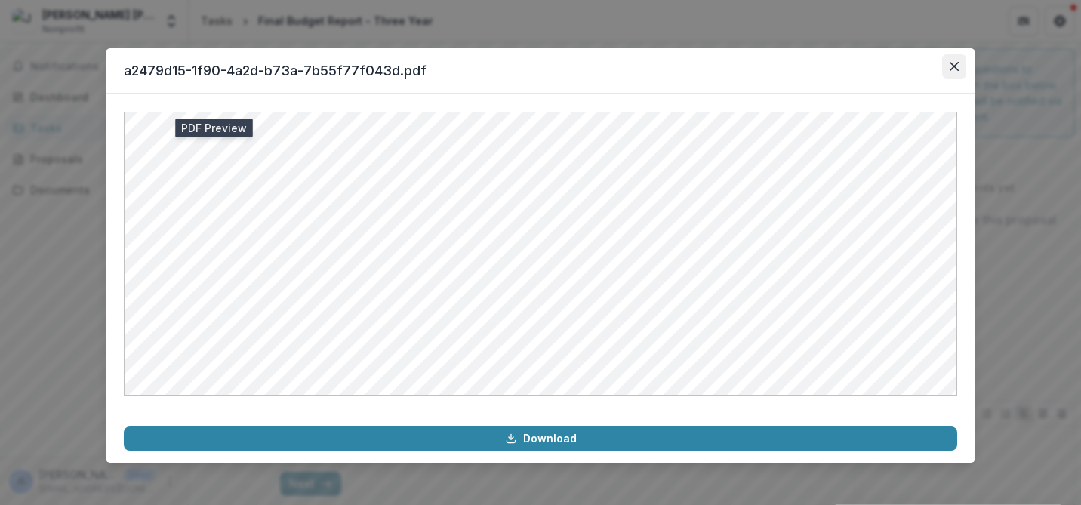
click at [949, 66] on button "Close" at bounding box center [954, 66] width 24 height 24
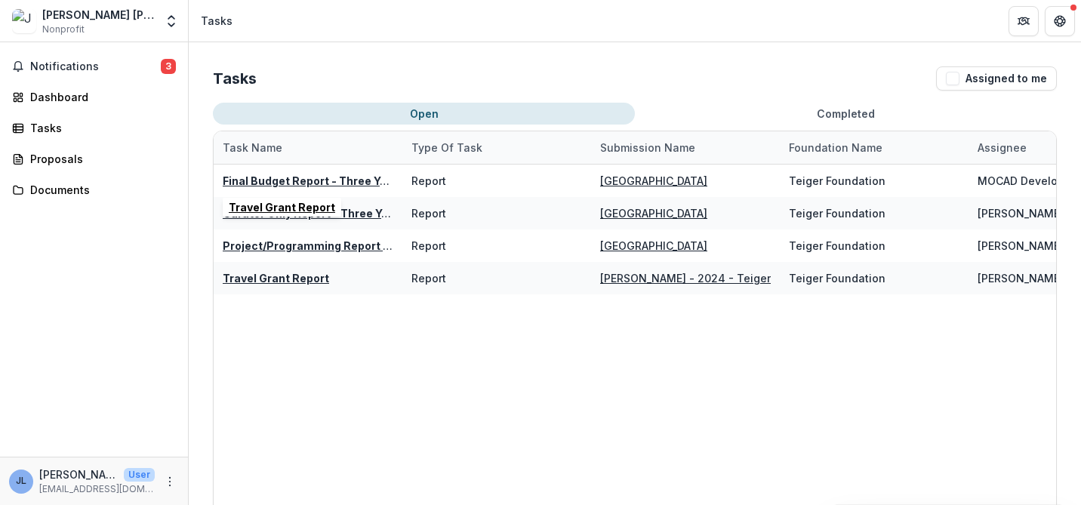
scroll to position [103, 0]
